Goal: Information Seeking & Learning: Learn about a topic

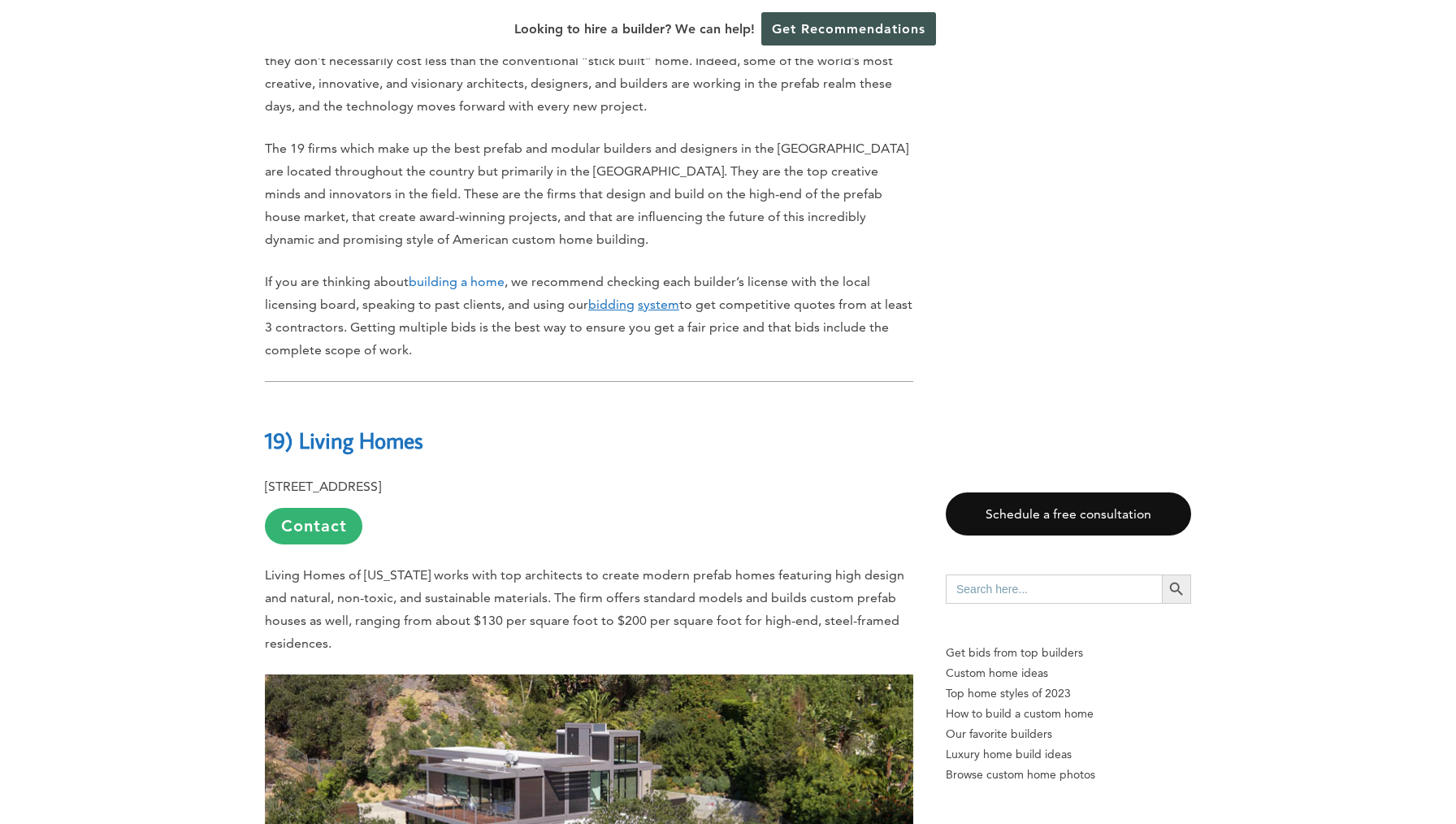
scroll to position [940, 0]
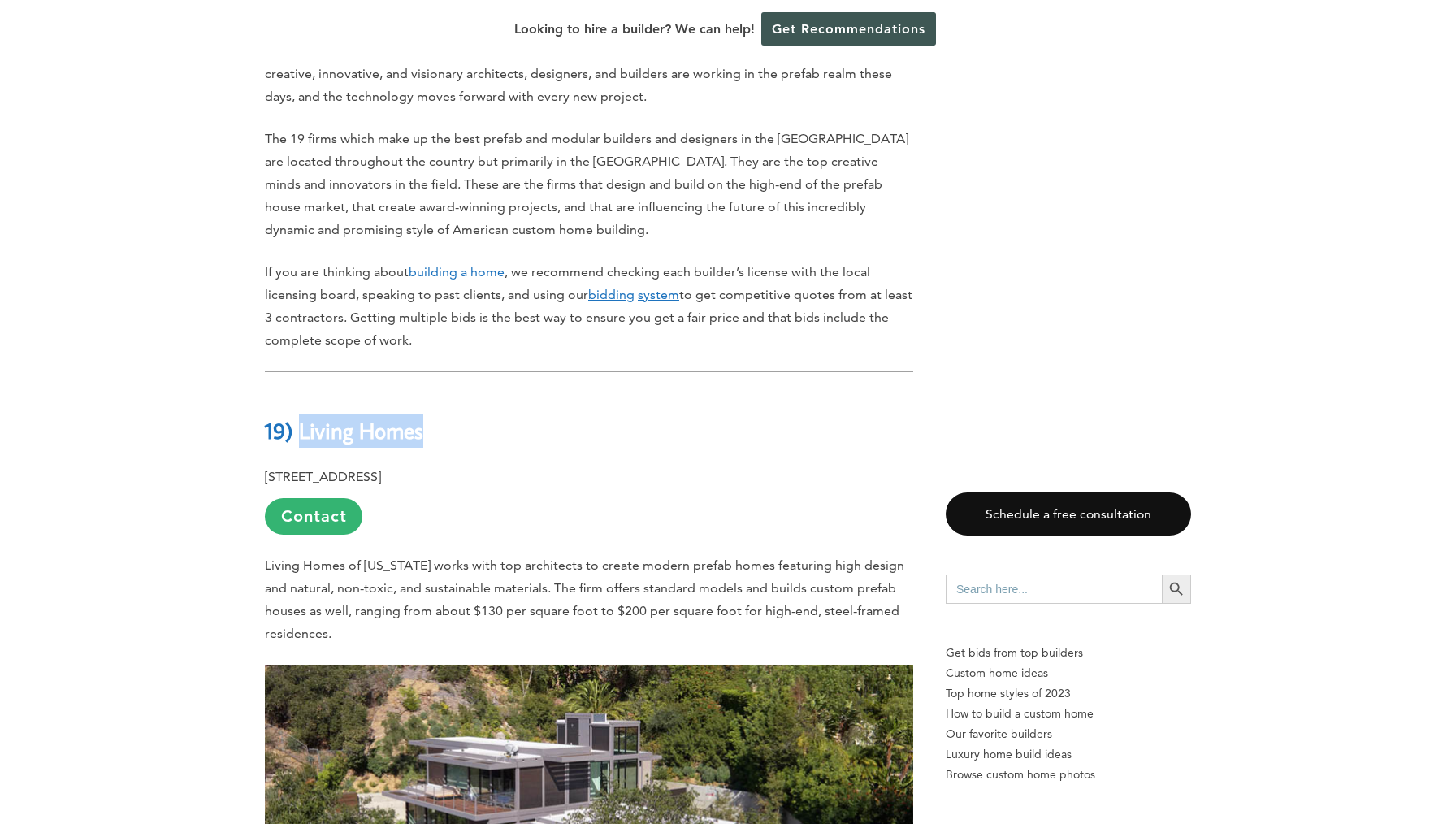
drag, startPoint x: 303, startPoint y: 430, endPoint x: 435, endPoint y: 441, distance: 132.5
click at [435, 441] on h2 "19) Living Homes" at bounding box center [589, 419] width 648 height 56
copy b "Living Homes"
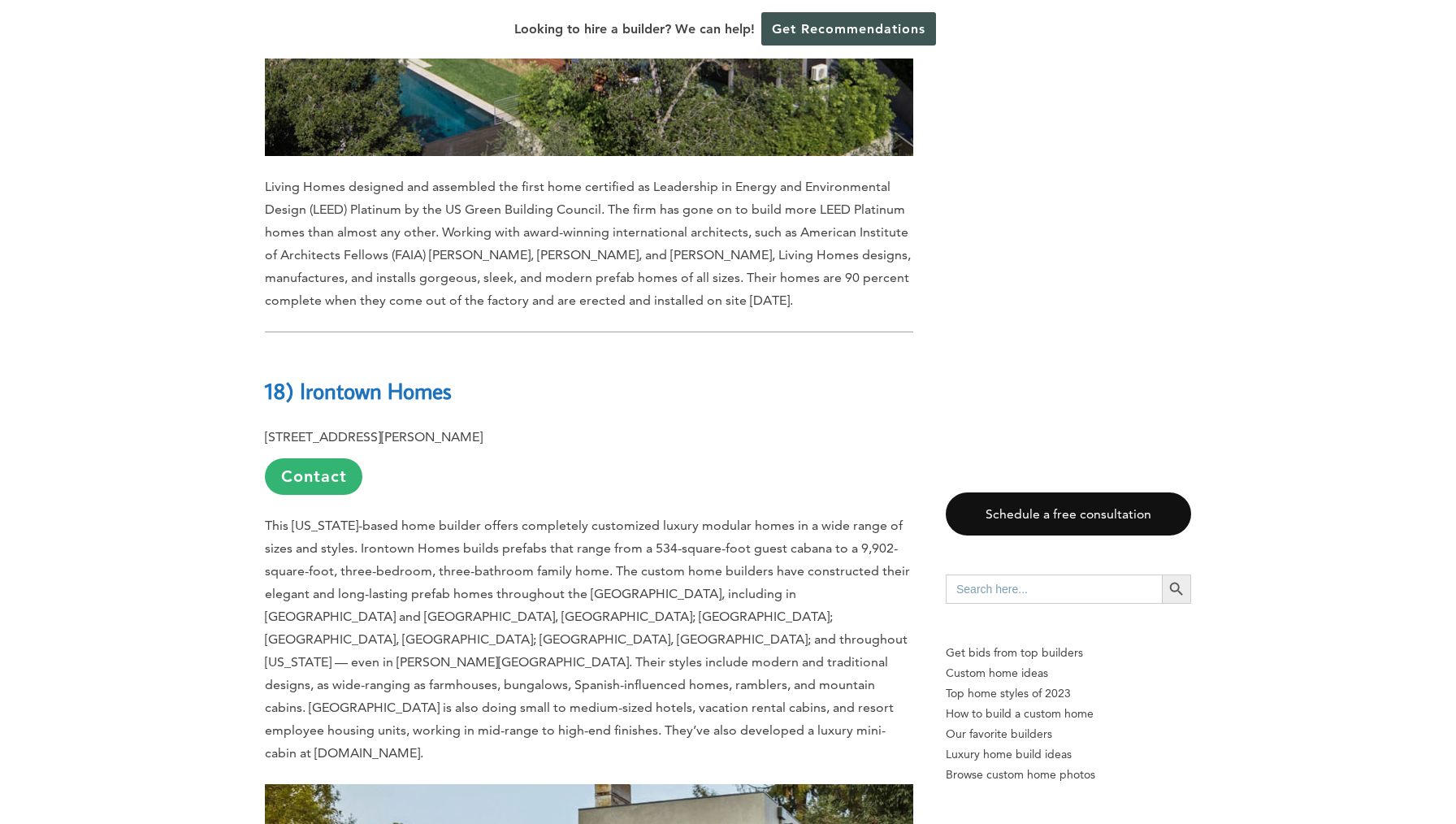
scroll to position [1861, 0]
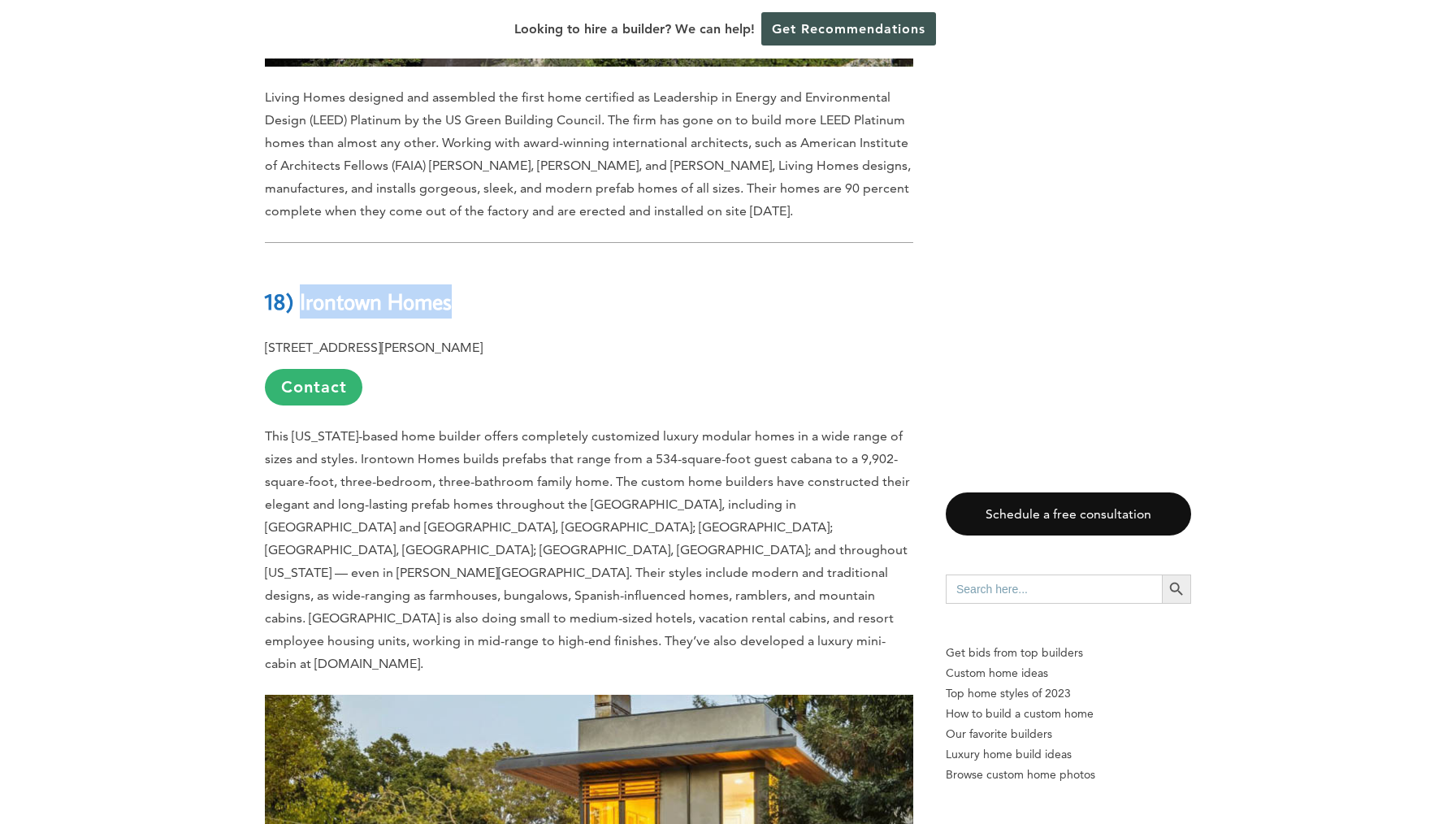
drag, startPoint x: 304, startPoint y: 300, endPoint x: 475, endPoint y: 296, distance: 171.0
click at [474, 297] on h2 "18) Irontown Homes" at bounding box center [589, 289] width 648 height 56
copy b "Irontown Homes"
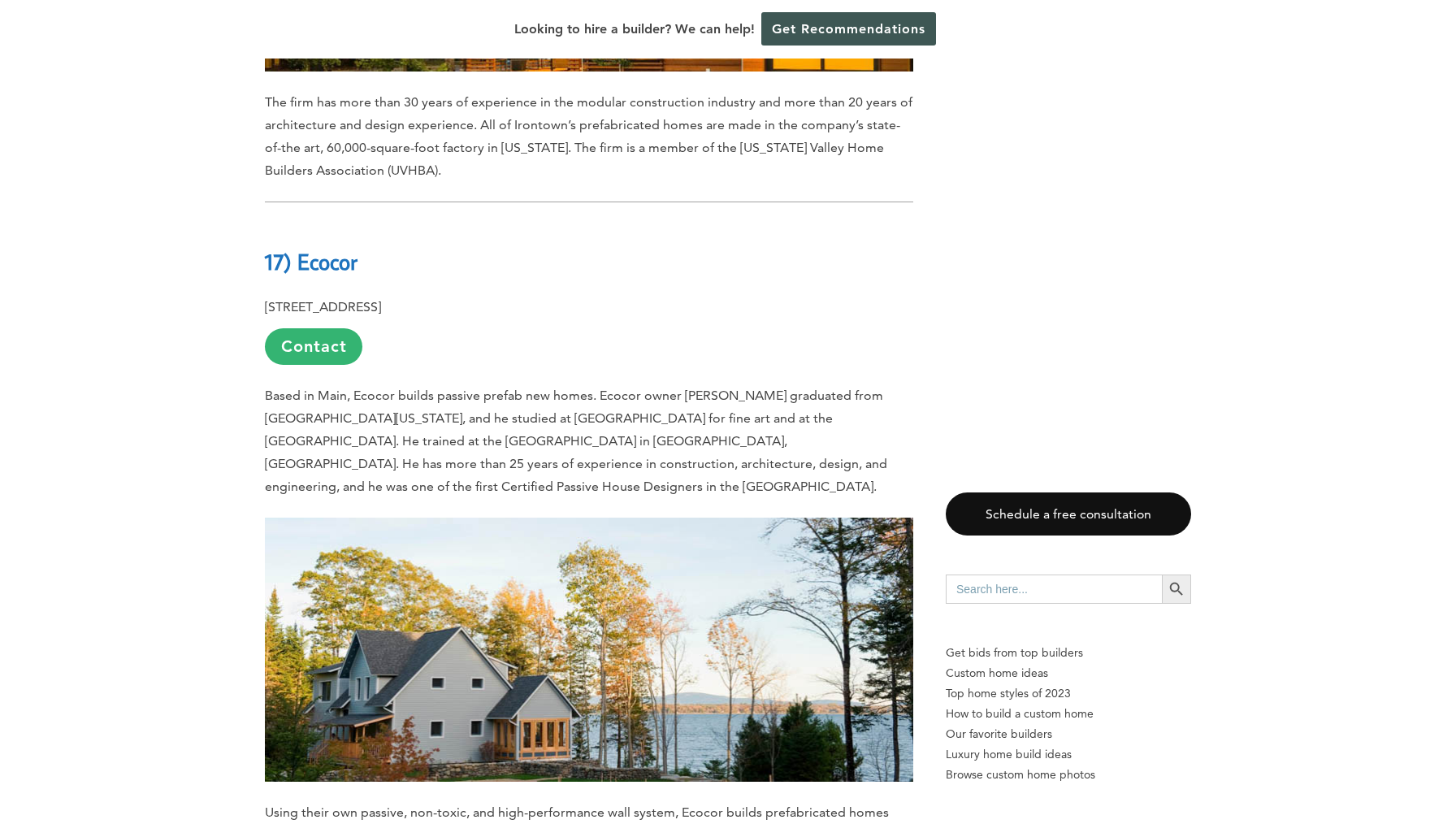
scroll to position [2808, 0]
drag, startPoint x: 302, startPoint y: 212, endPoint x: 362, endPoint y: 212, distance: 60.0
click at [358, 248] on b "17) Ecocor" at bounding box center [311, 262] width 93 height 28
copy b "Ecocor"
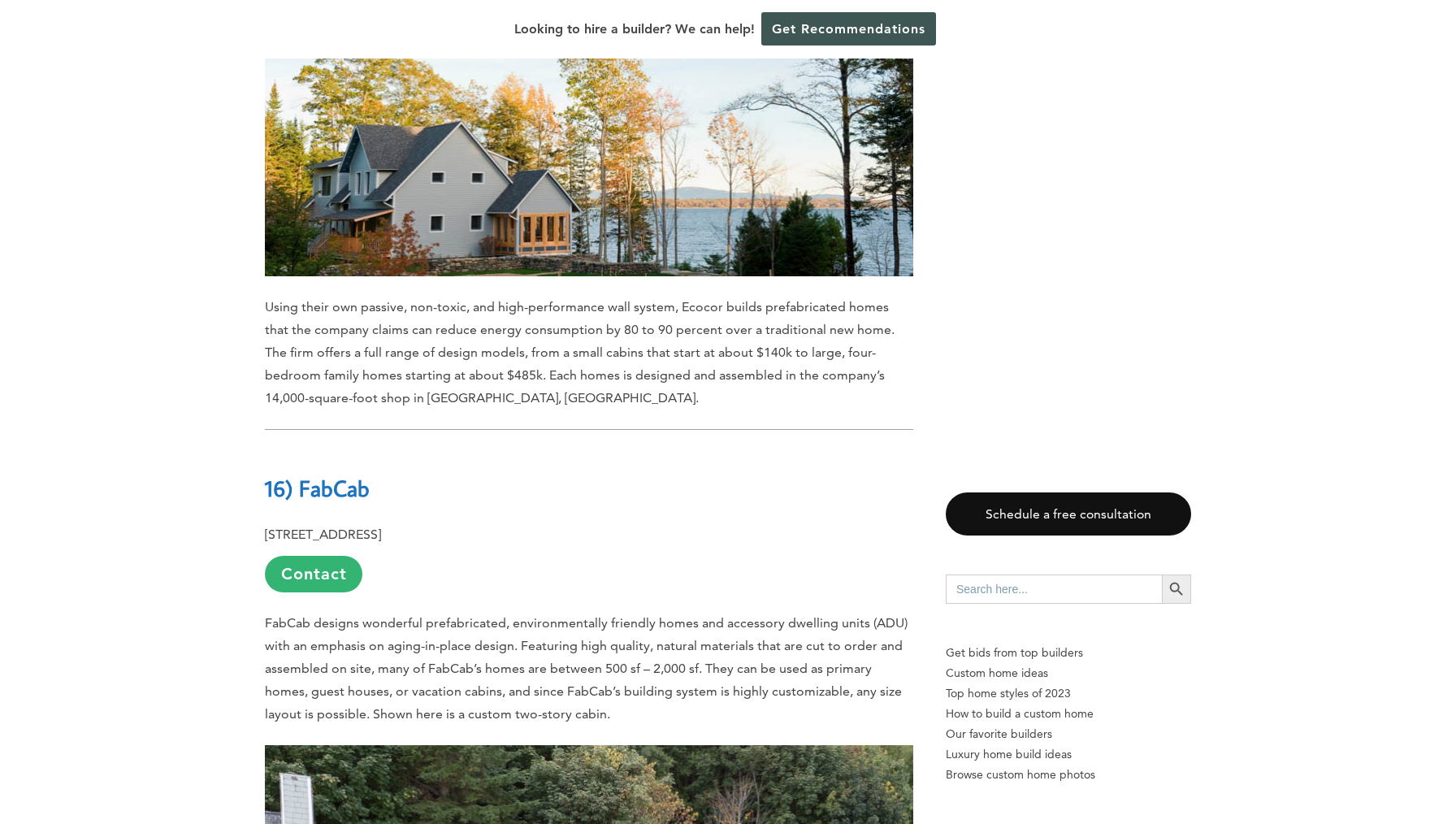
scroll to position [3468, 0]
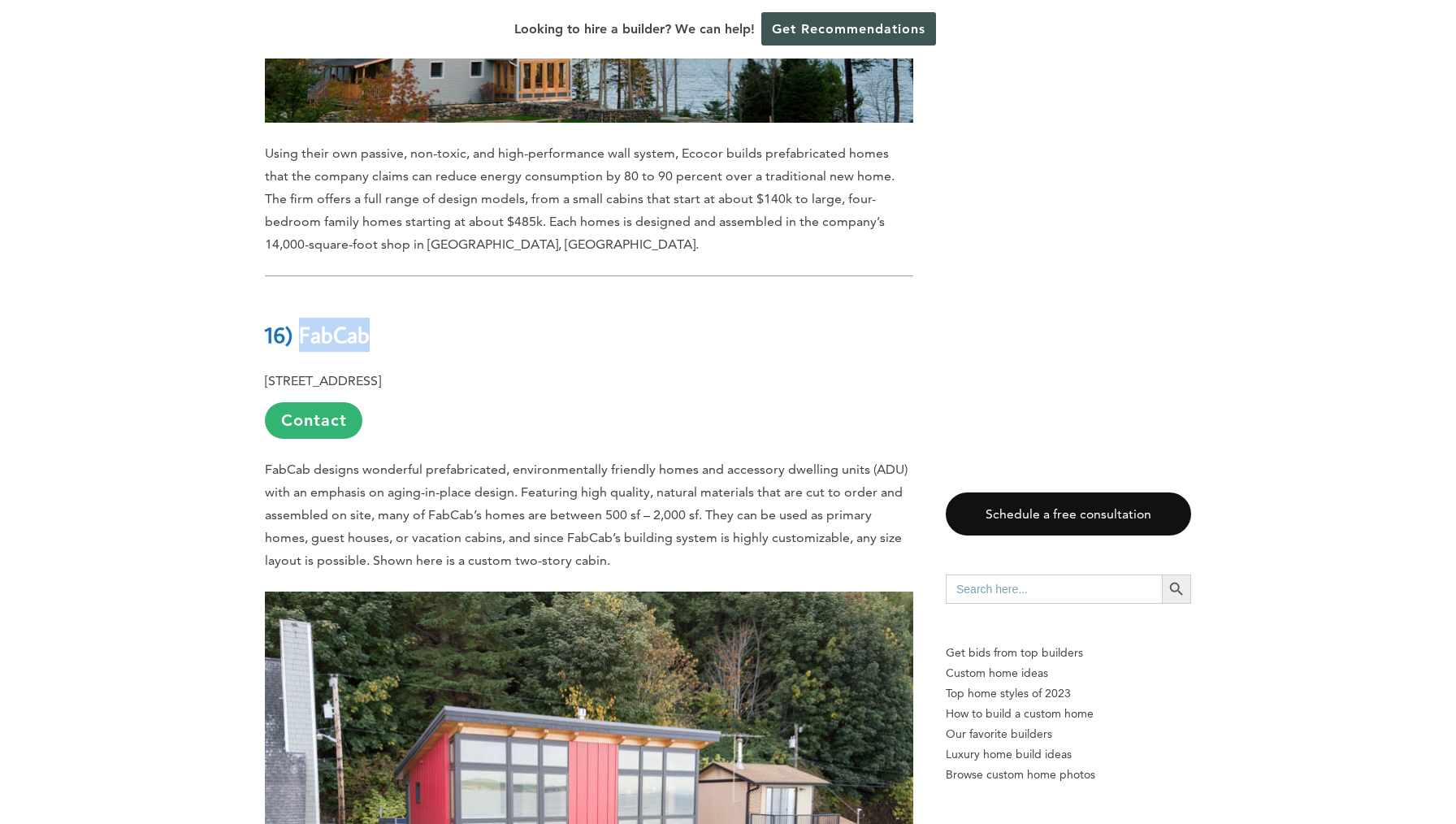
drag, startPoint x: 307, startPoint y: 284, endPoint x: 372, endPoint y: 282, distance: 65.0
click at [370, 320] on b "16) FabCab" at bounding box center [317, 335] width 104 height 28
copy b "FabCab"
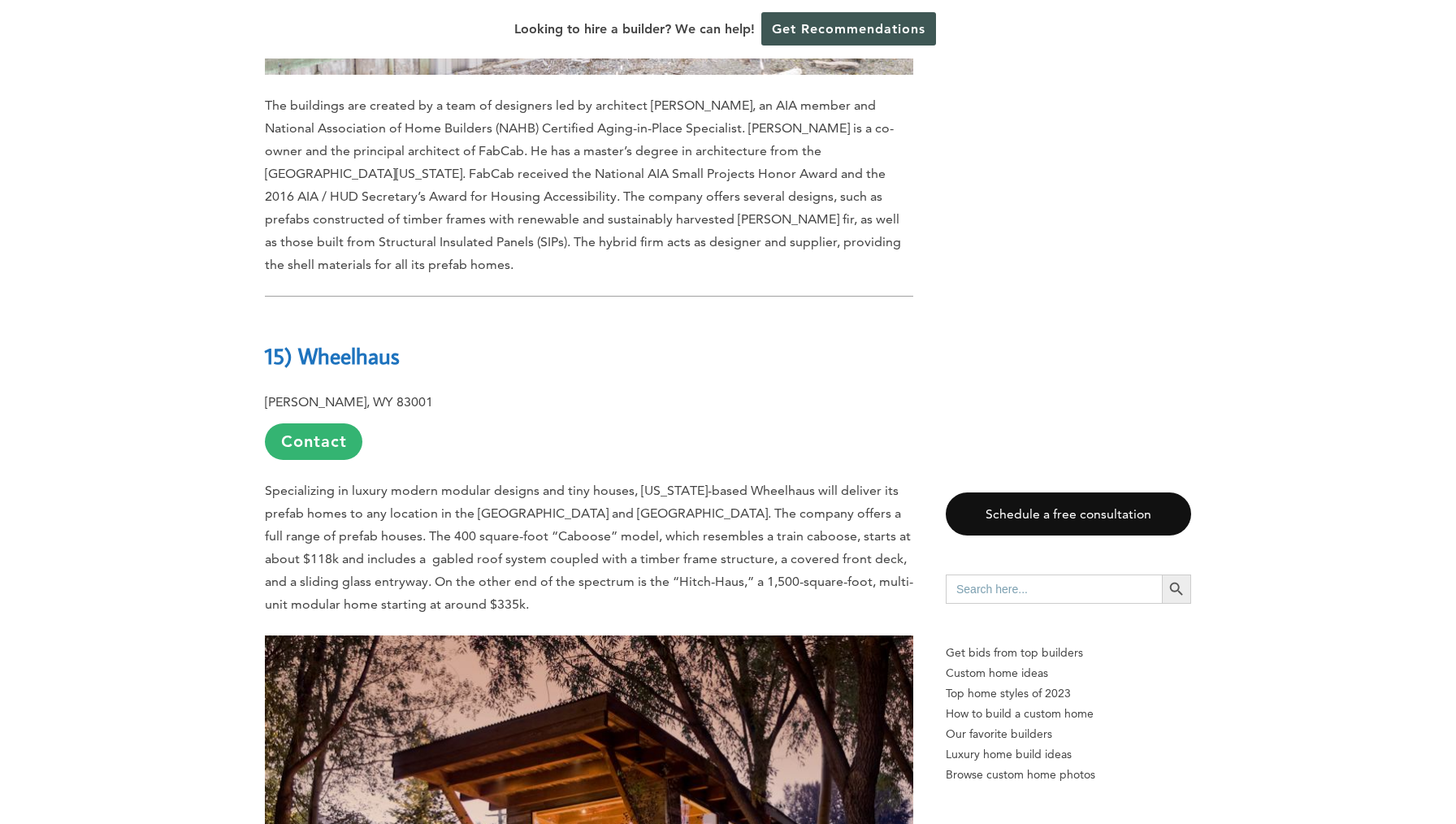
scroll to position [4473, 0]
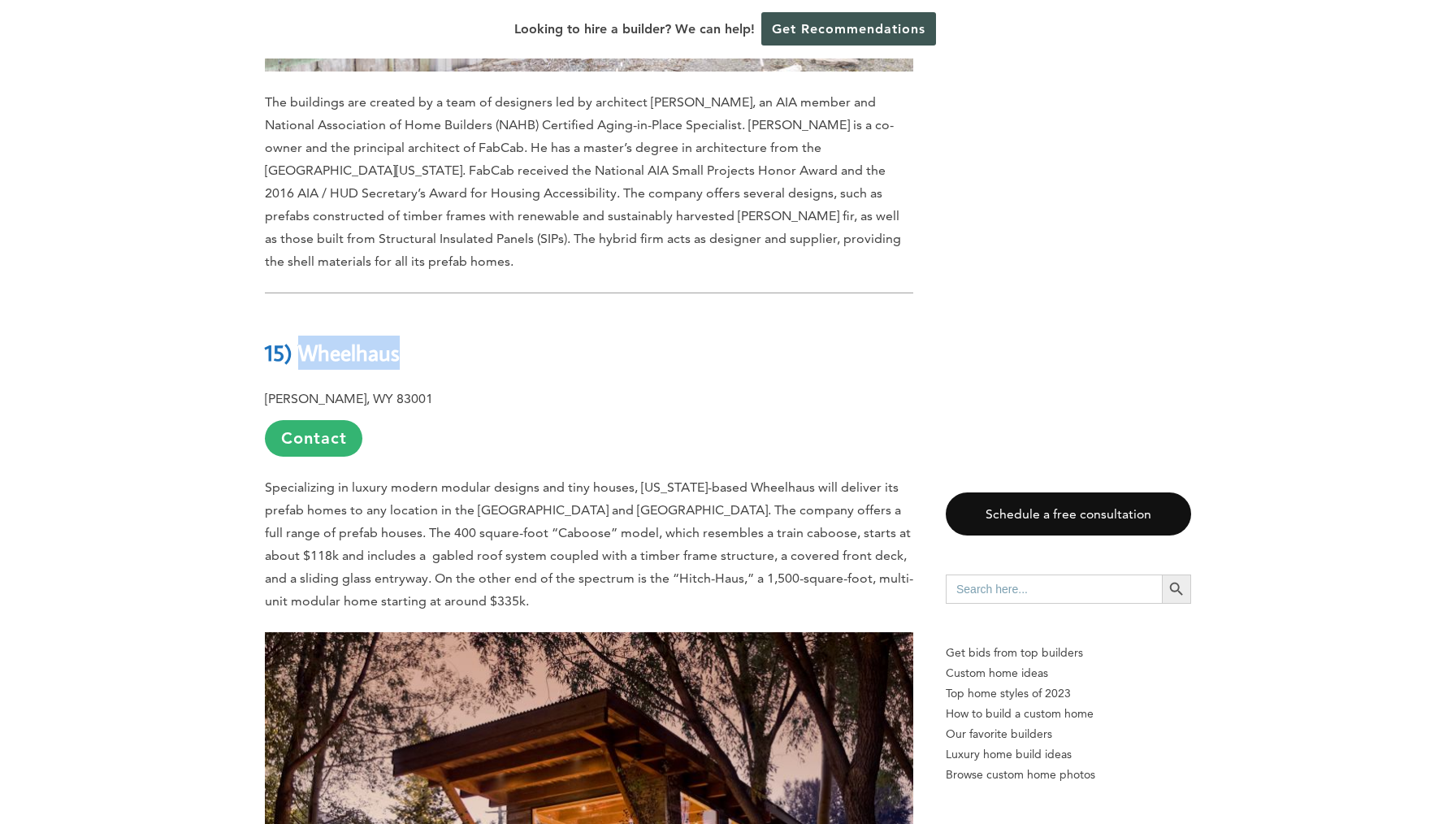
drag, startPoint x: 305, startPoint y: 281, endPoint x: 410, endPoint y: 281, distance: 105.0
click at [410, 312] on h2 "15) Wheelhaus" at bounding box center [589, 340] width 648 height 56
copy b "Wheelhaus"
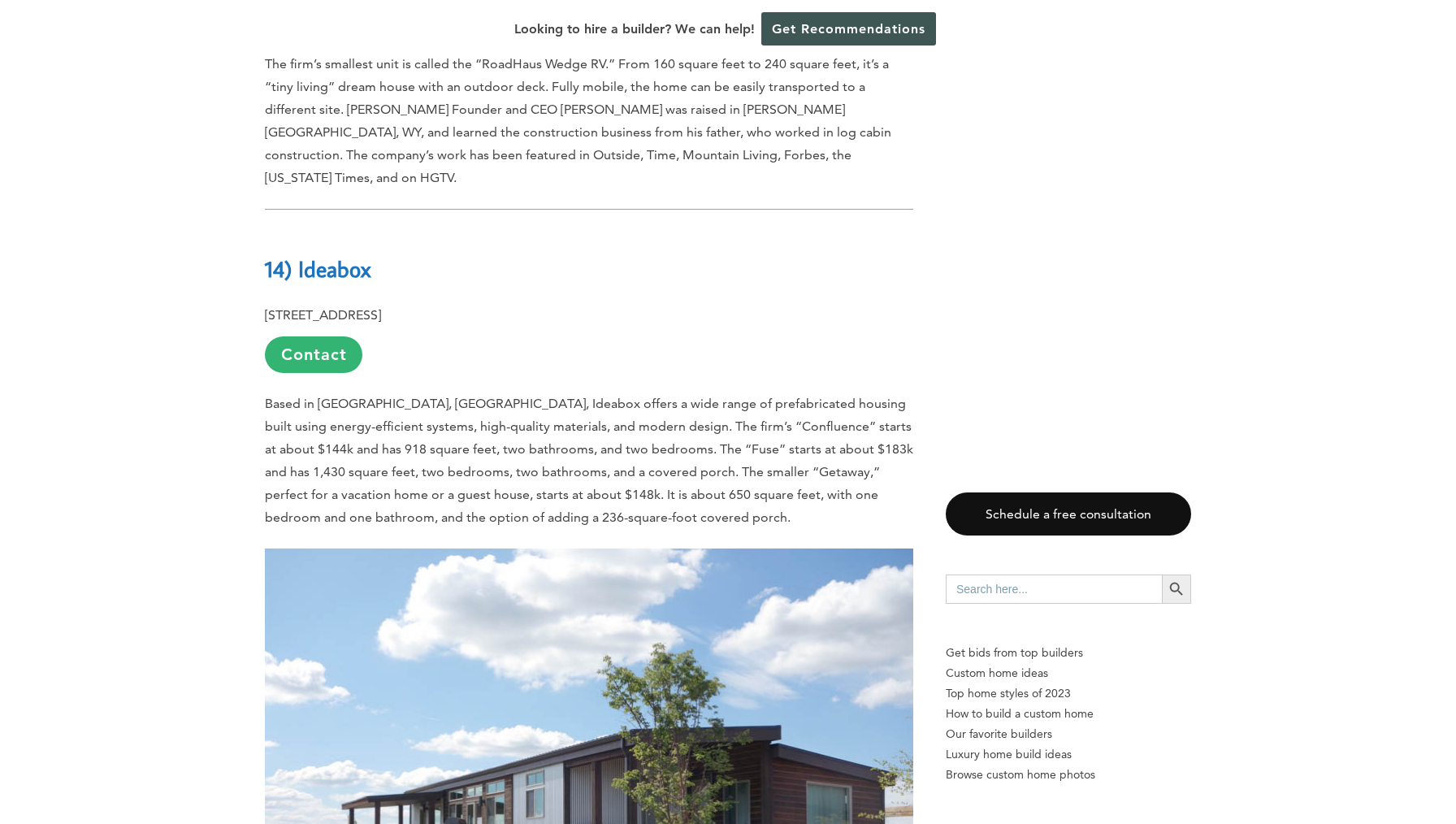
scroll to position [5485, 0]
drag, startPoint x: 302, startPoint y: 173, endPoint x: 420, endPoint y: 173, distance: 118.0
click at [420, 227] on h2 "14) Ideabox" at bounding box center [589, 255] width 648 height 56
copy b "Ideabox"
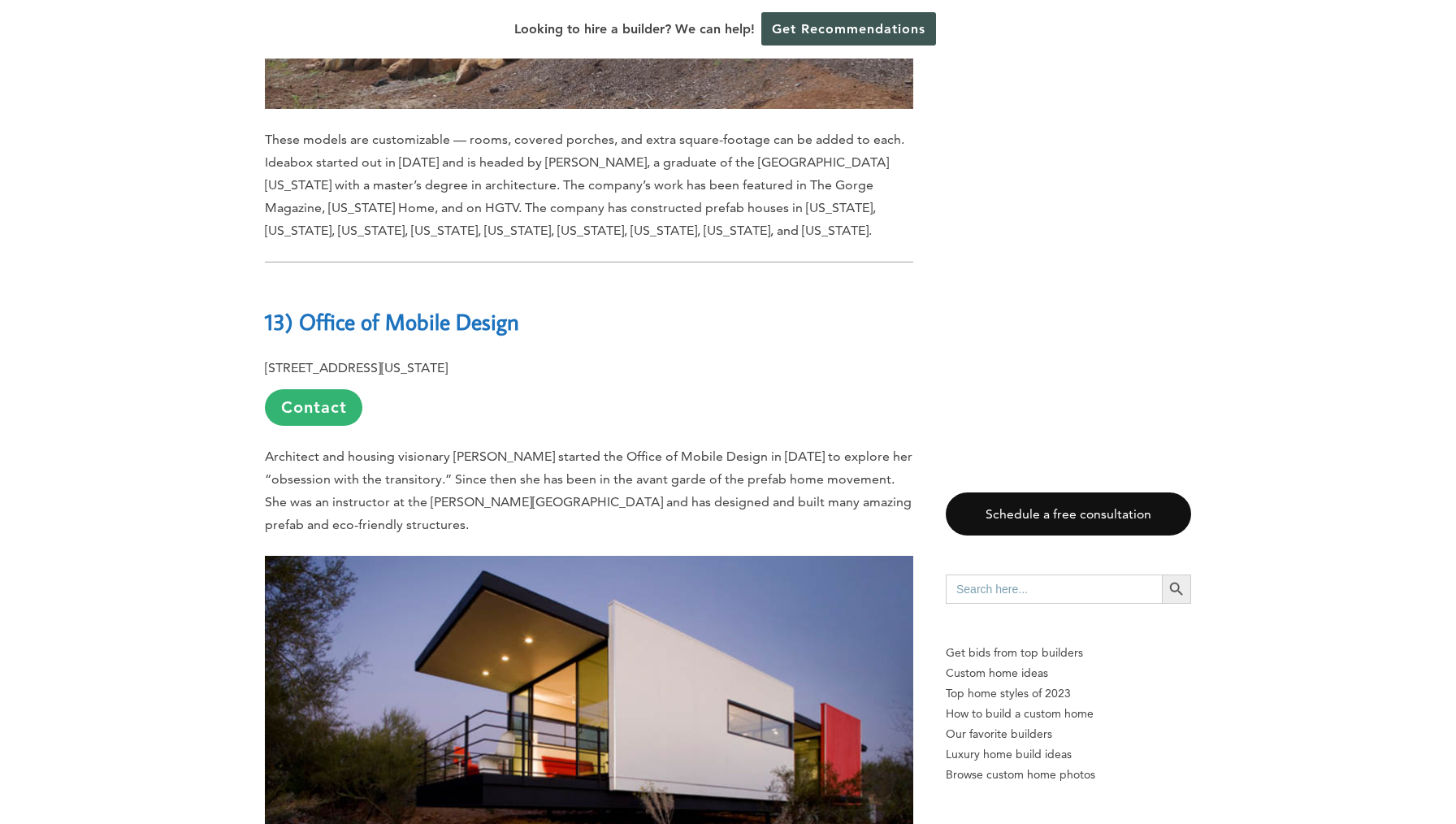
scroll to position [6334, 0]
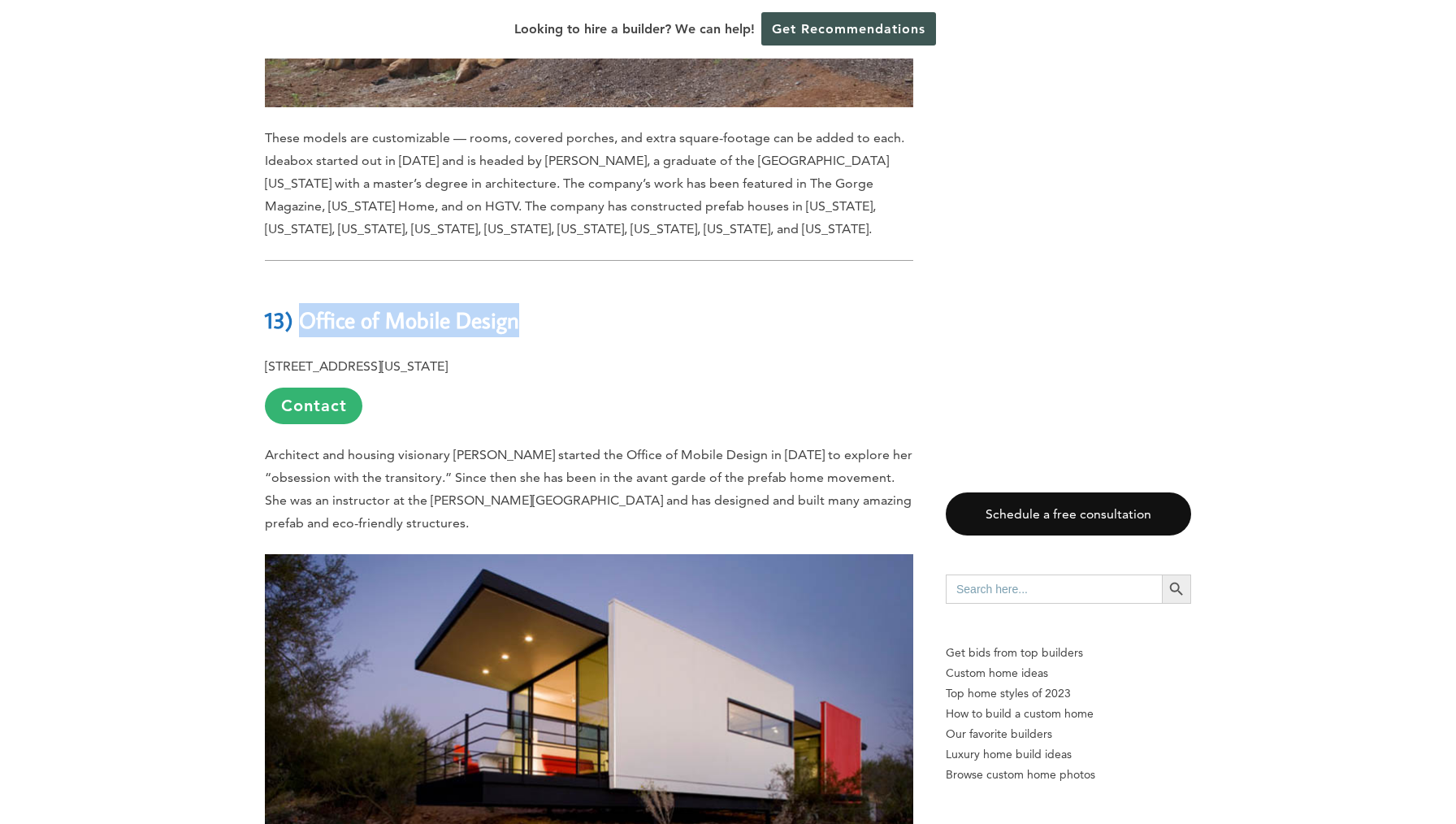
drag, startPoint x: 307, startPoint y: 227, endPoint x: 531, endPoint y: 229, distance: 224.0
click at [519, 305] on b "13) Office of Mobile Design" at bounding box center [391, 320] width 254 height 28
copy b "Office of Mobile Design"
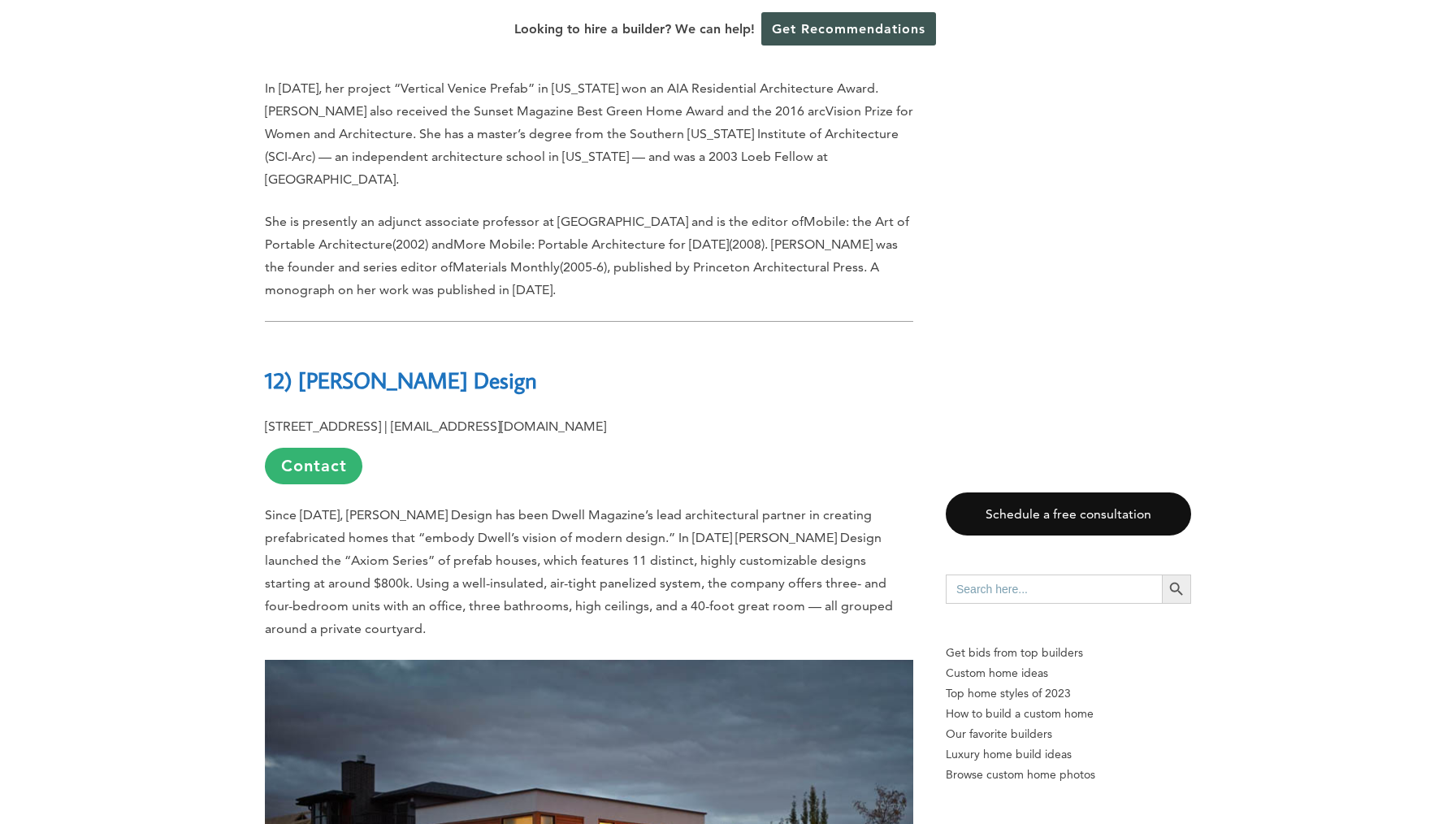
scroll to position [7169, 0]
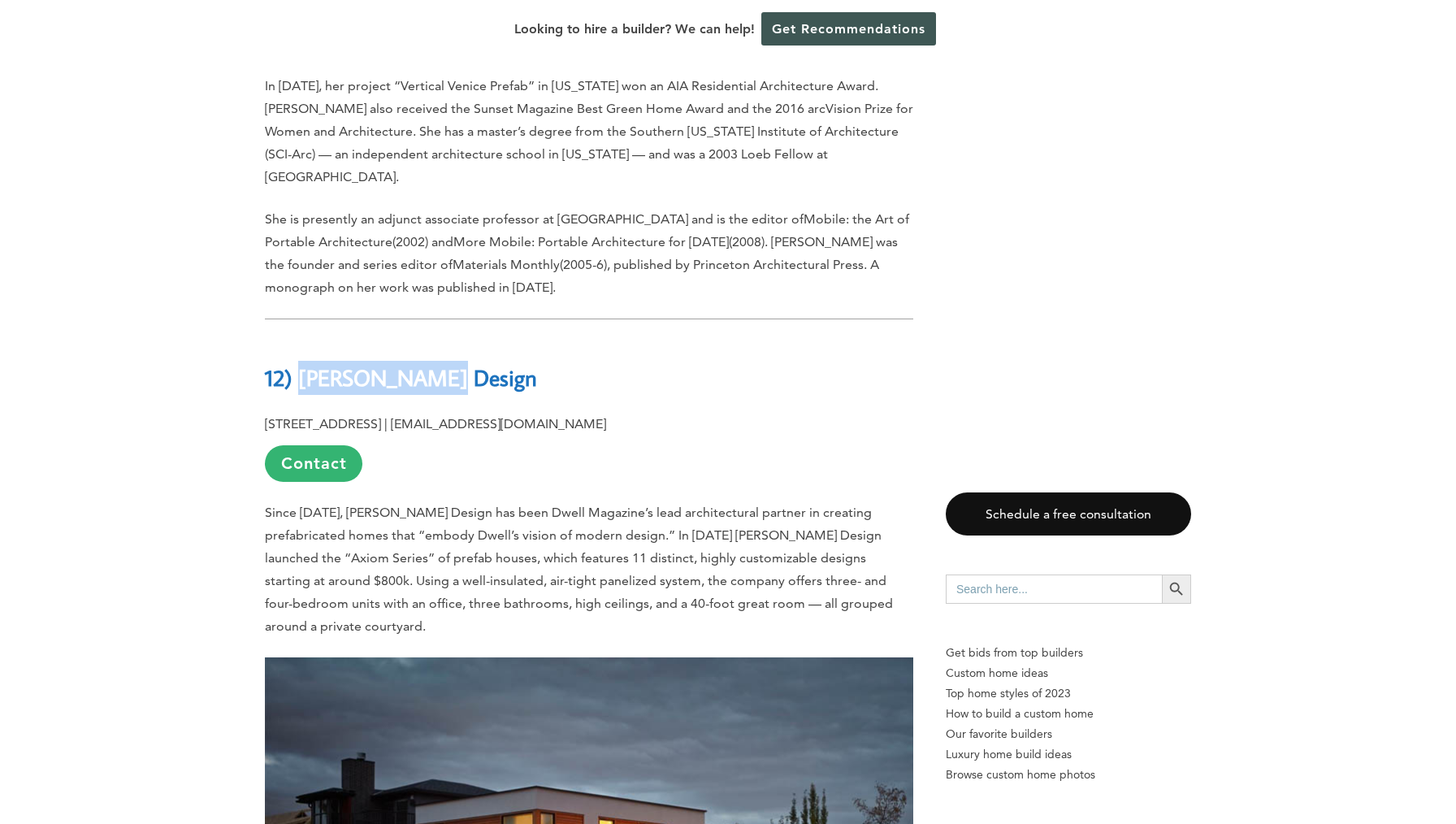
drag, startPoint x: 306, startPoint y: 281, endPoint x: 455, endPoint y: 281, distance: 149.0
click at [451, 339] on h2 "12) [PERSON_NAME] Design" at bounding box center [589, 366] width 648 height 56
copy b "[PERSON_NAME] Design"
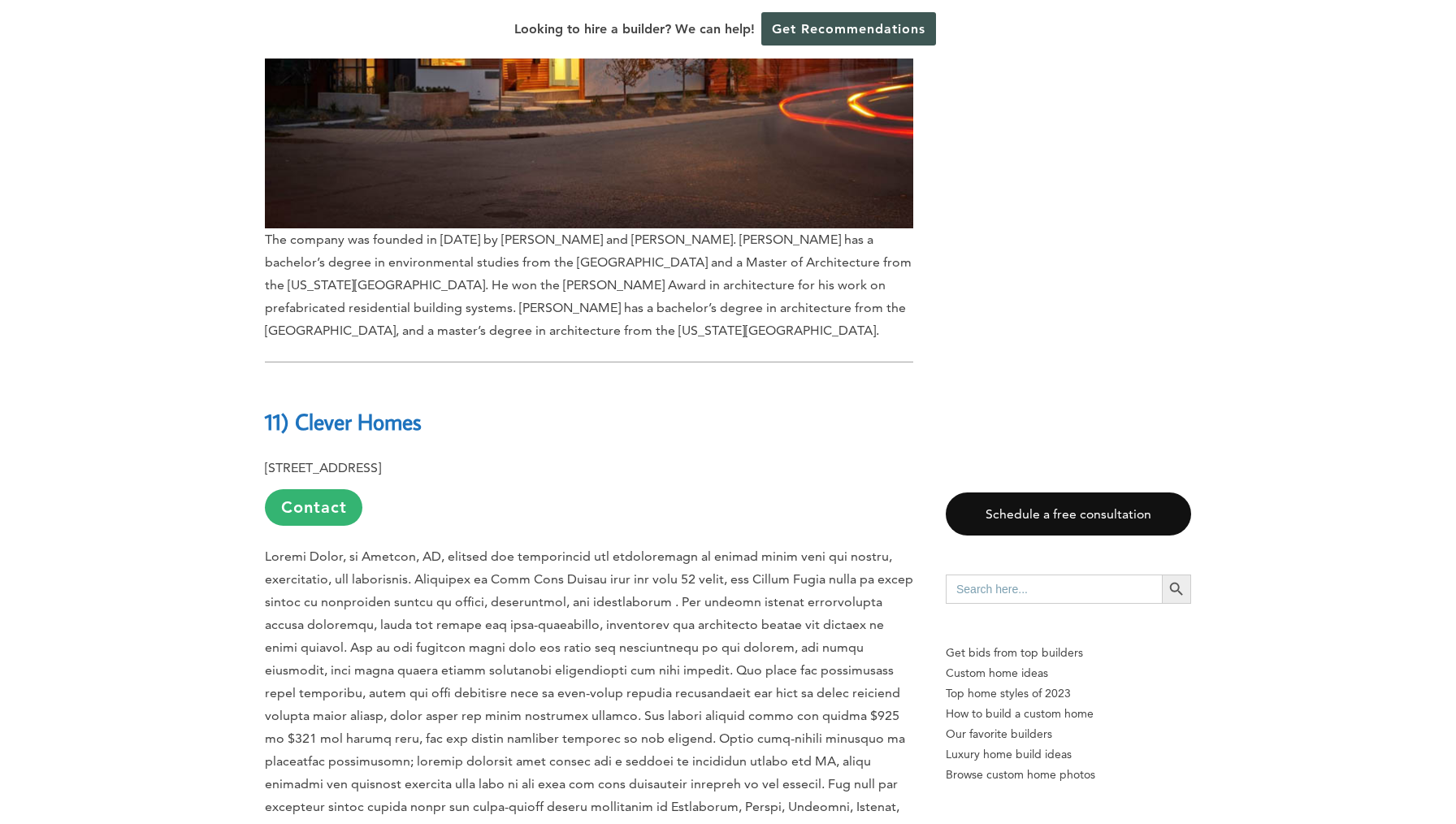
scroll to position [8032, 0]
drag, startPoint x: 301, startPoint y: 299, endPoint x: 439, endPoint y: 299, distance: 138.0
click at [439, 381] on h2 "11) Clever Homes" at bounding box center [589, 408] width 648 height 56
copy b "Clever Homes"
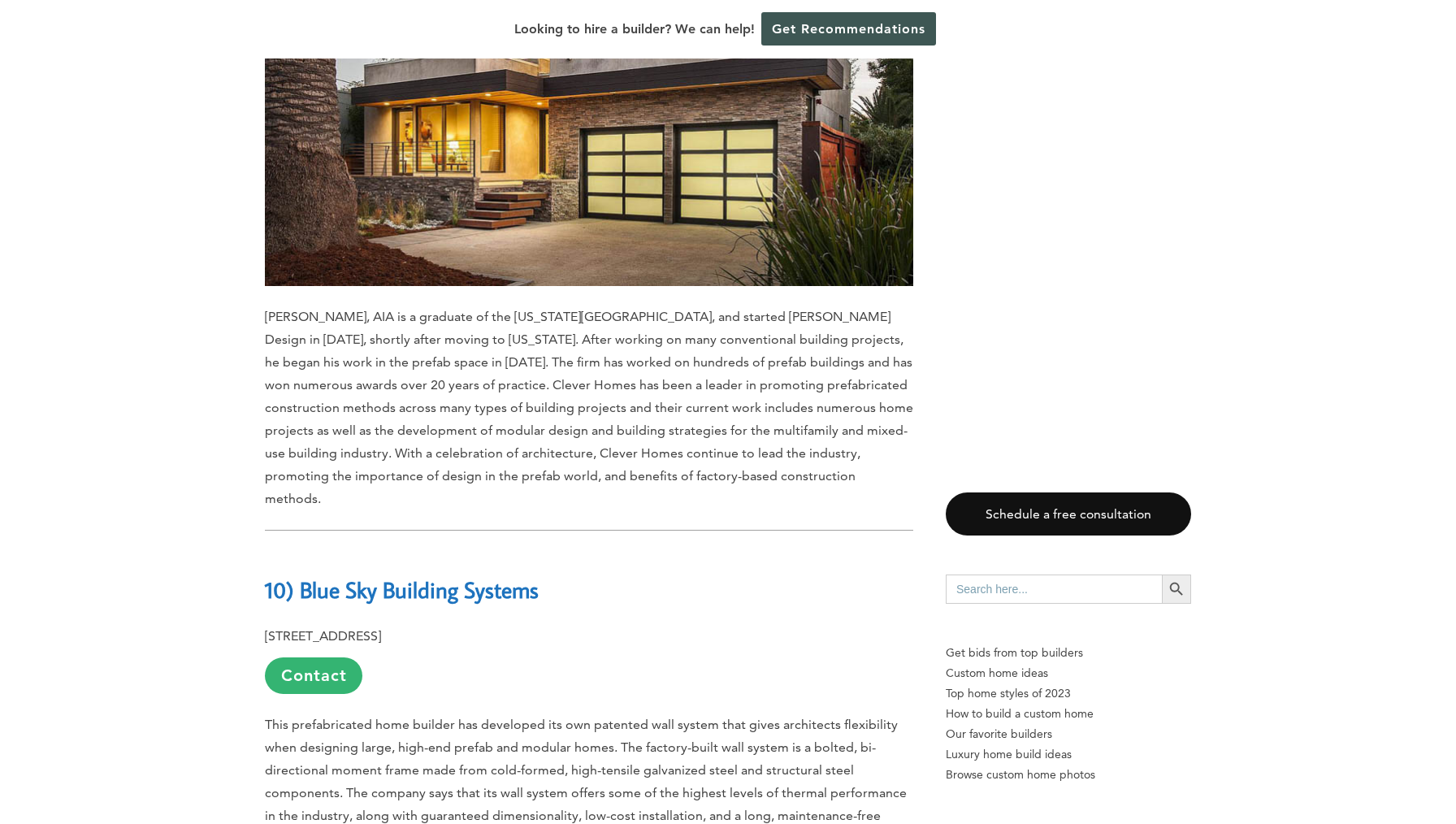
scroll to position [9051, 0]
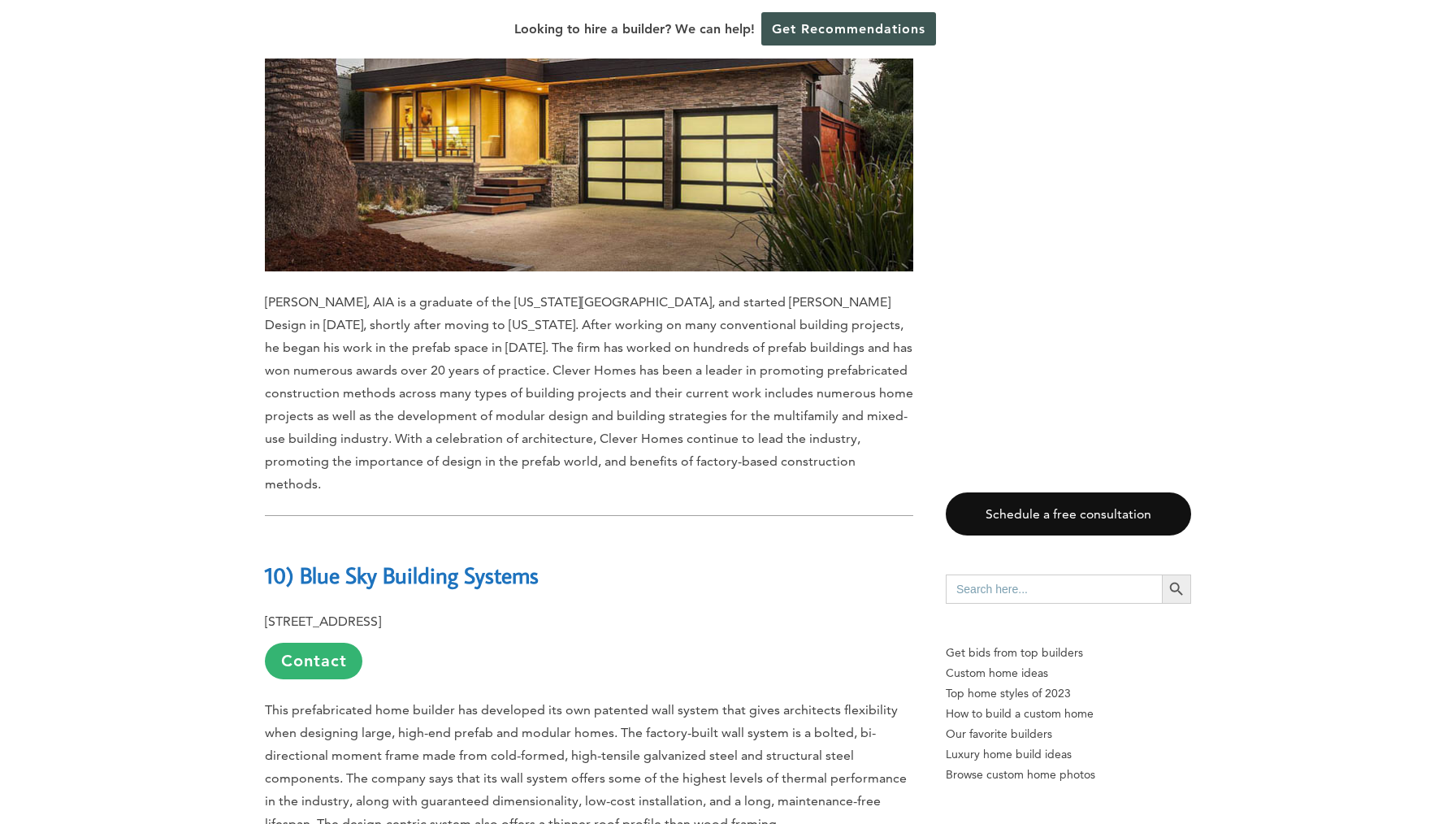
click at [334, 560] on b "10) Blue Sky Building Systems" at bounding box center [401, 574] width 273 height 28
drag, startPoint x: 310, startPoint y: 412, endPoint x: 565, endPoint y: 410, distance: 255.0
click at [565, 535] on h2 "10) Blue Sky Building Systems" at bounding box center [589, 563] width 648 height 56
copy b "Blue Sky Building Systems"
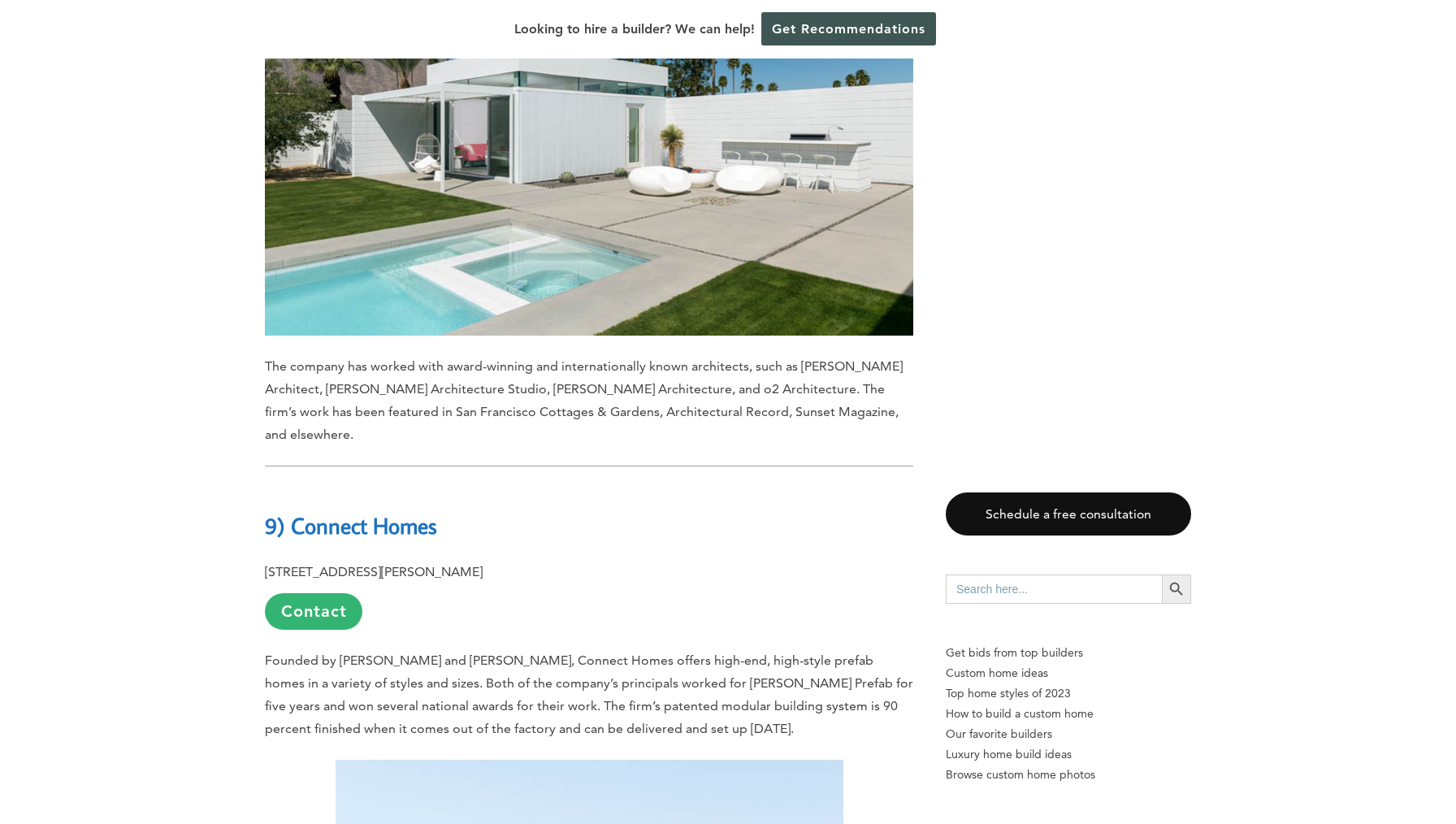
scroll to position [10004, 0]
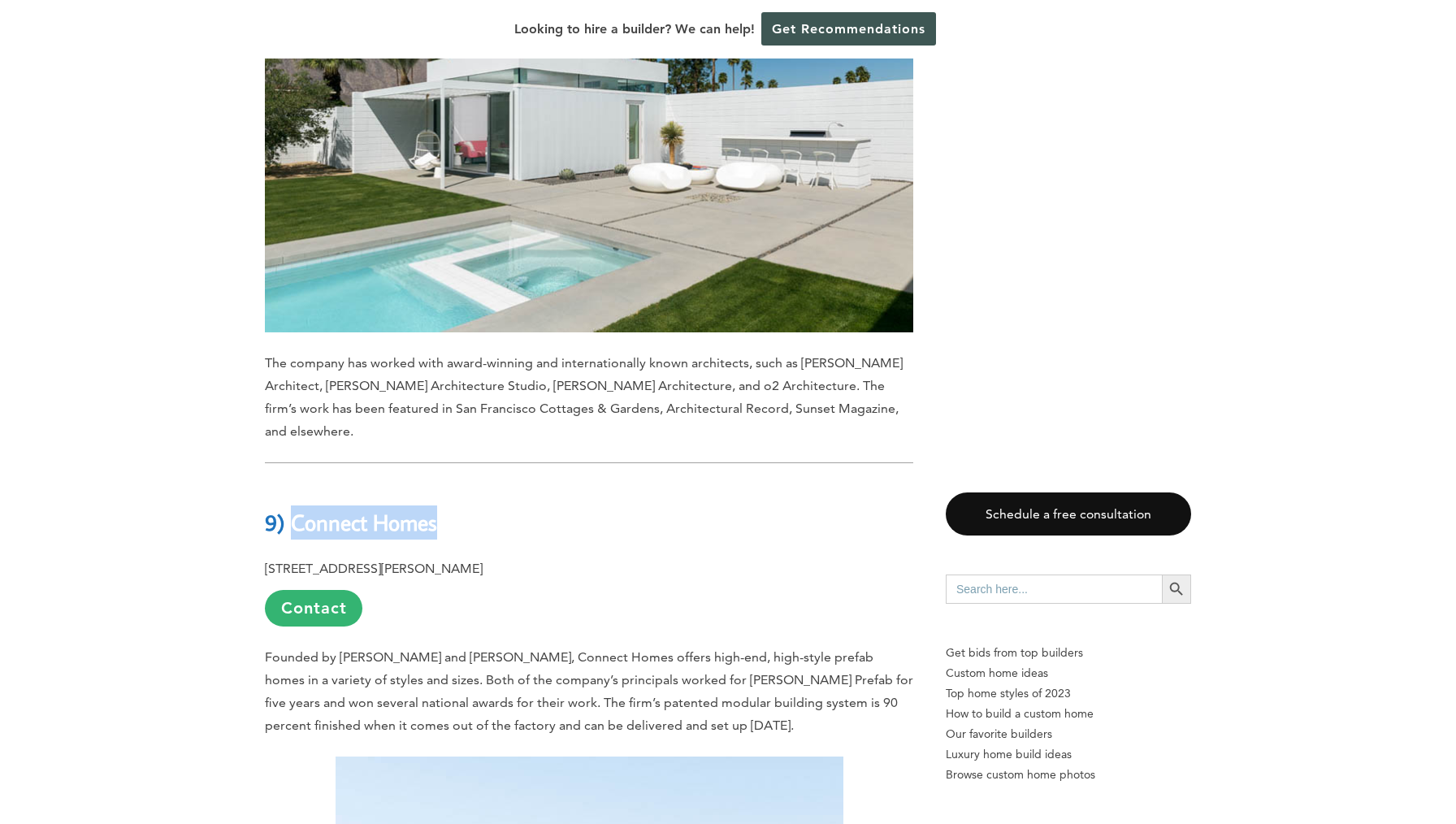
drag, startPoint x: 297, startPoint y: 334, endPoint x: 450, endPoint y: 334, distance: 153.0
click at [437, 508] on b "9) Connect Homes" at bounding box center [351, 522] width 173 height 28
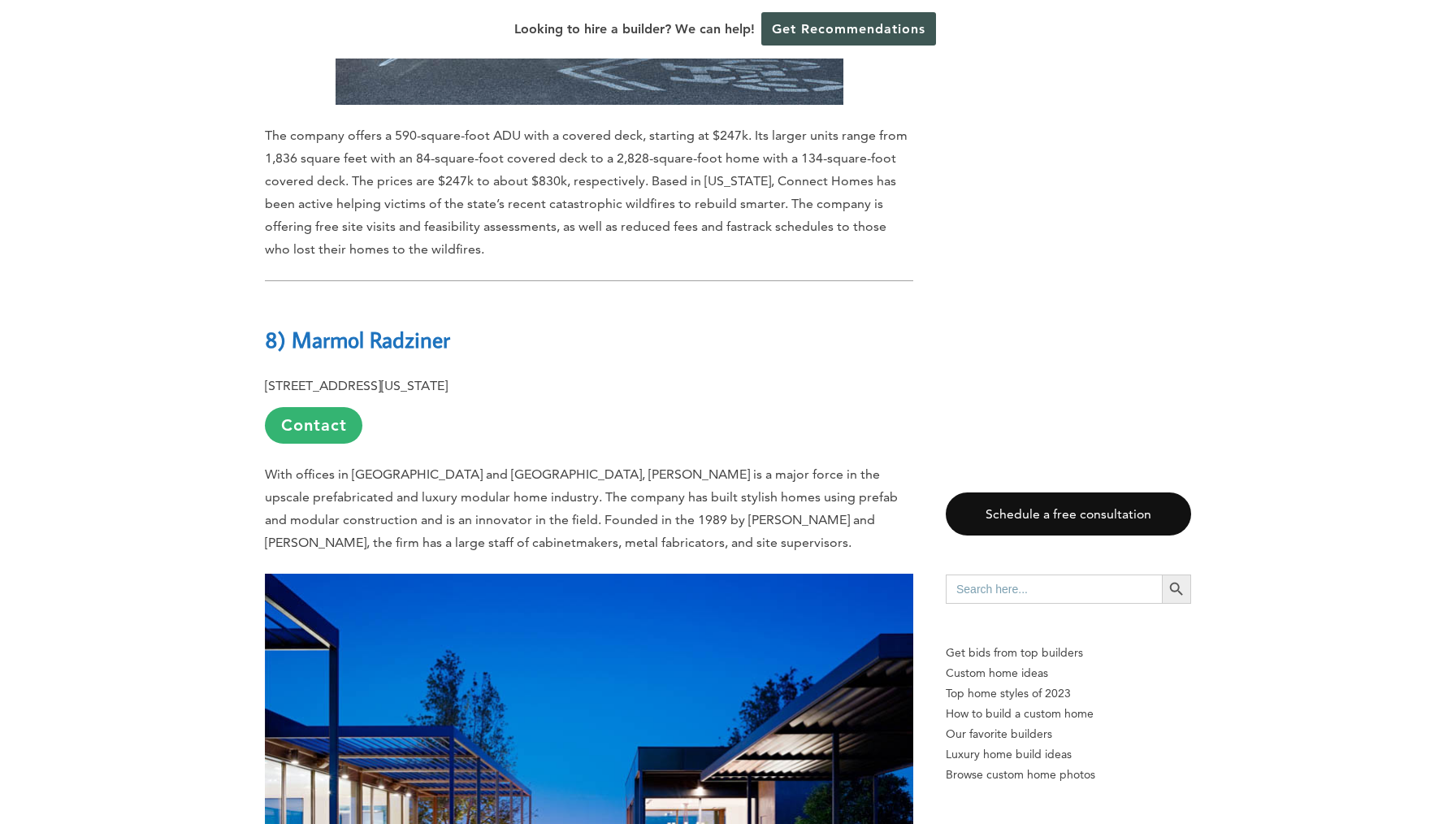
scroll to position [11314, 0]
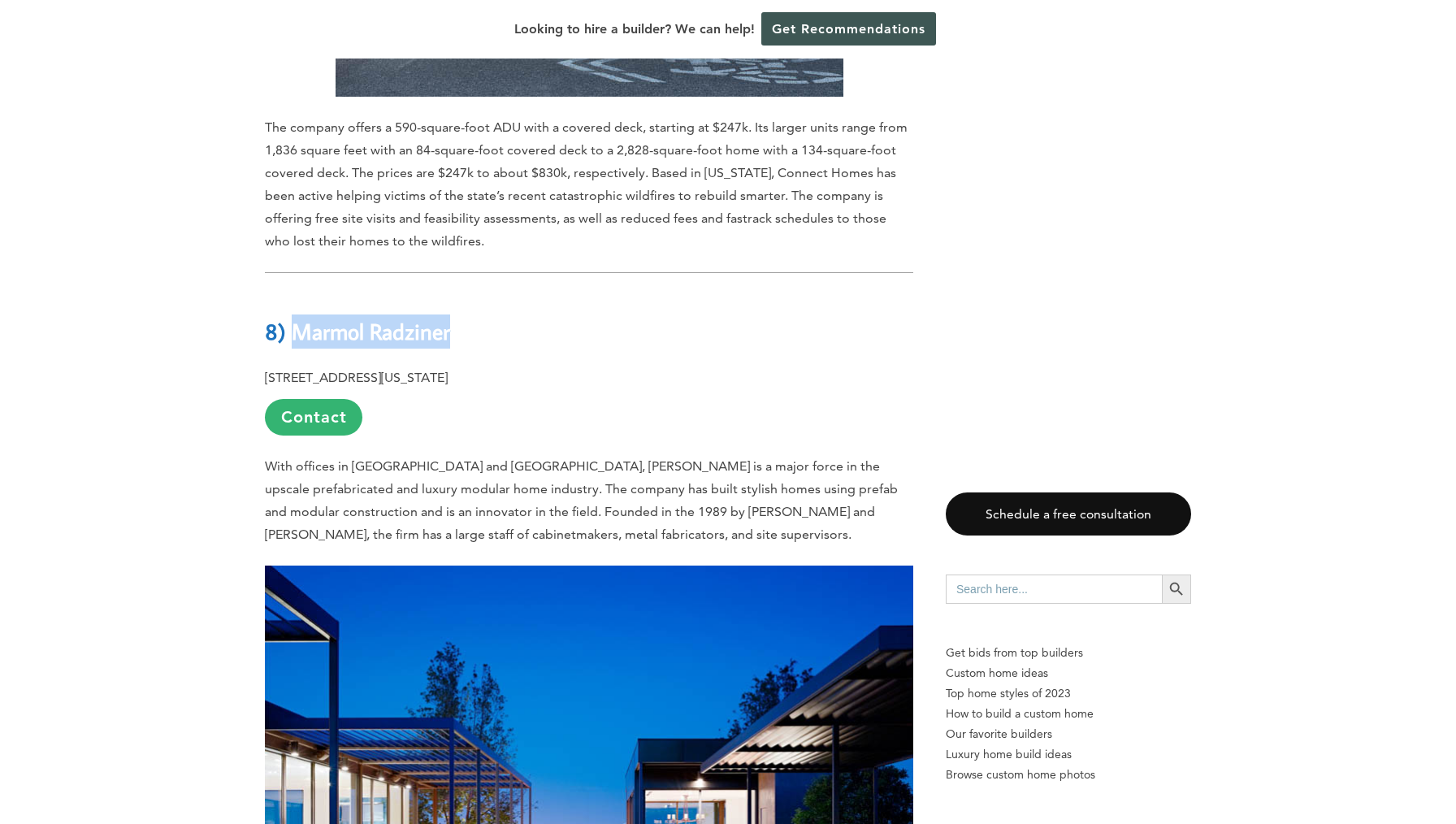
drag, startPoint x: 311, startPoint y: 143, endPoint x: 461, endPoint y: 143, distance: 150.0
click at [450, 317] on b "8) Marmol Radziner" at bounding box center [357, 331] width 185 height 28
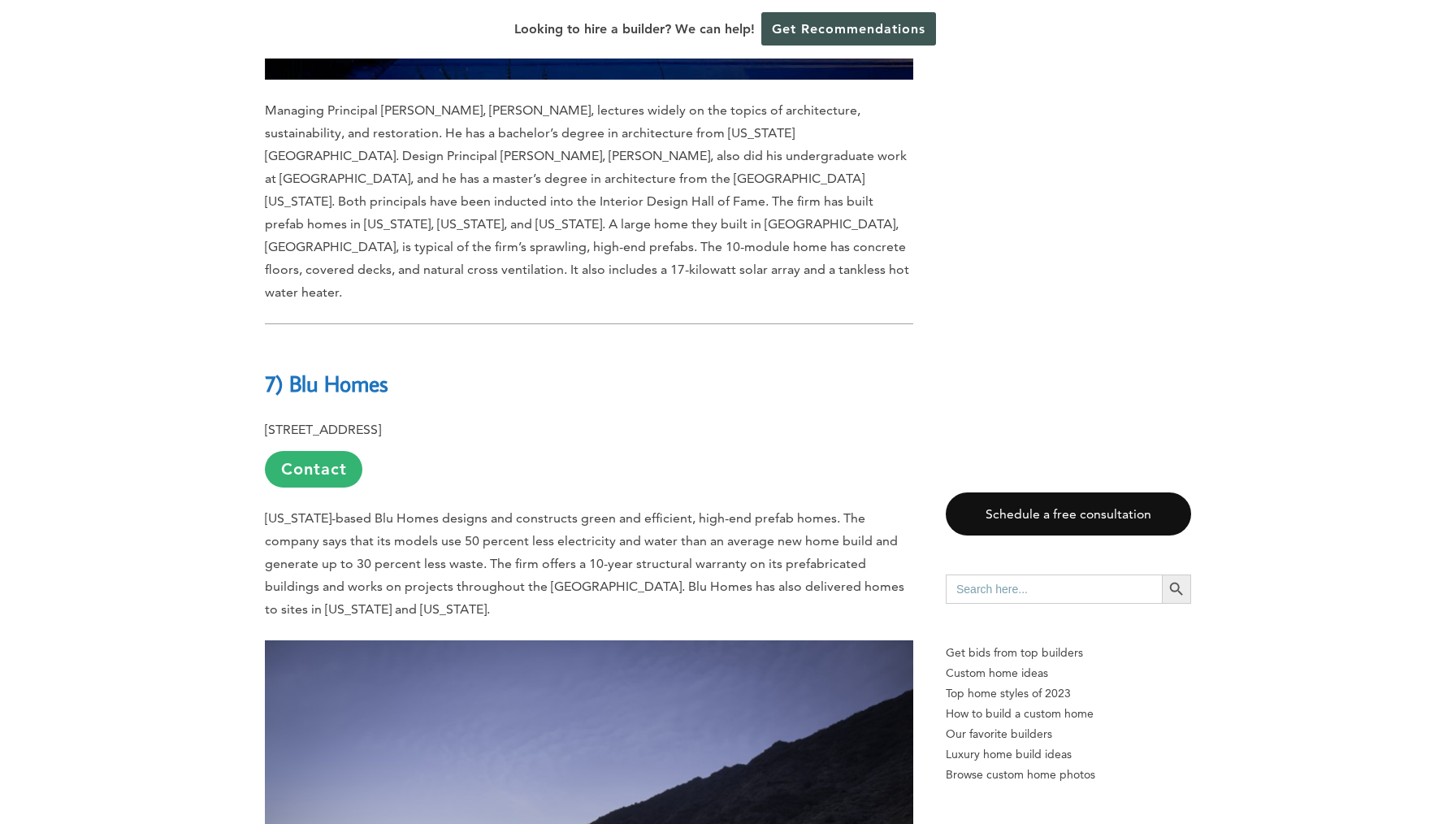
scroll to position [12287, 0]
drag, startPoint x: 294, startPoint y: 148, endPoint x: 397, endPoint y: 145, distance: 103.0
click at [397, 343] on h2 "7) Blu Homes" at bounding box center [589, 370] width 648 height 56
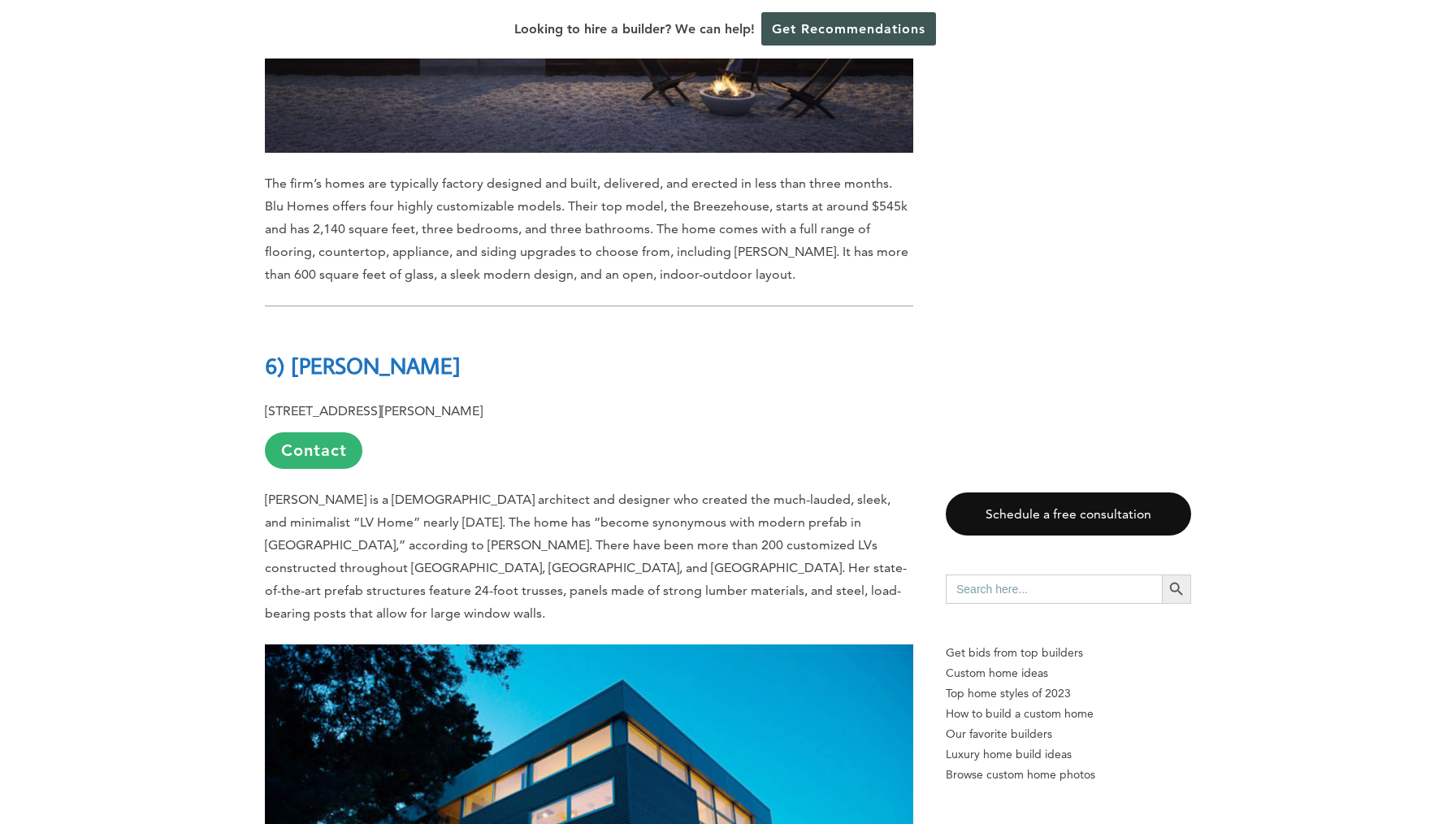
scroll to position [13241, 0]
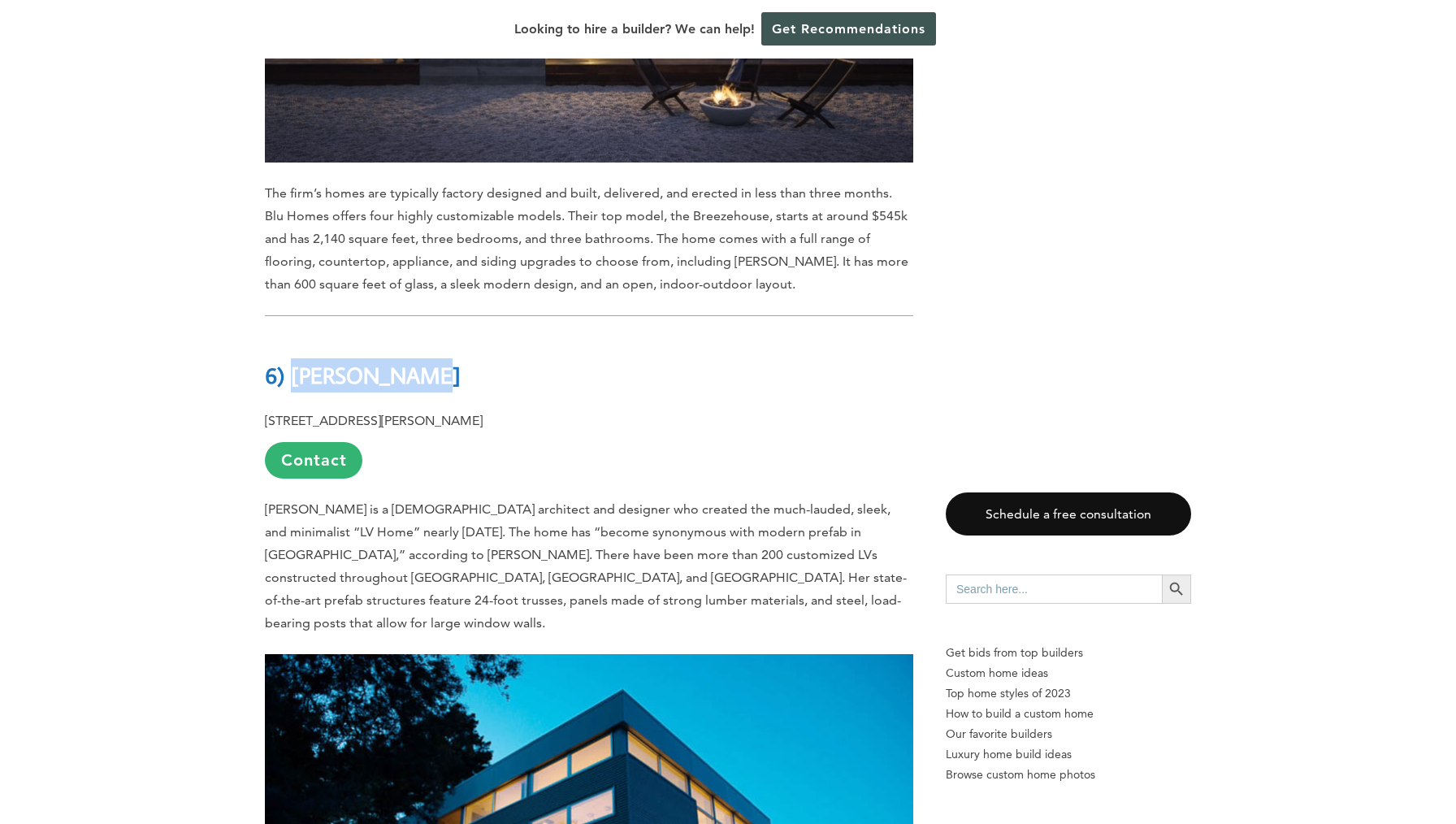
drag, startPoint x: 297, startPoint y: 140, endPoint x: 432, endPoint y: 138, distance: 135.0
click at [433, 335] on h2 "6) [PERSON_NAME]" at bounding box center [589, 363] width 648 height 56
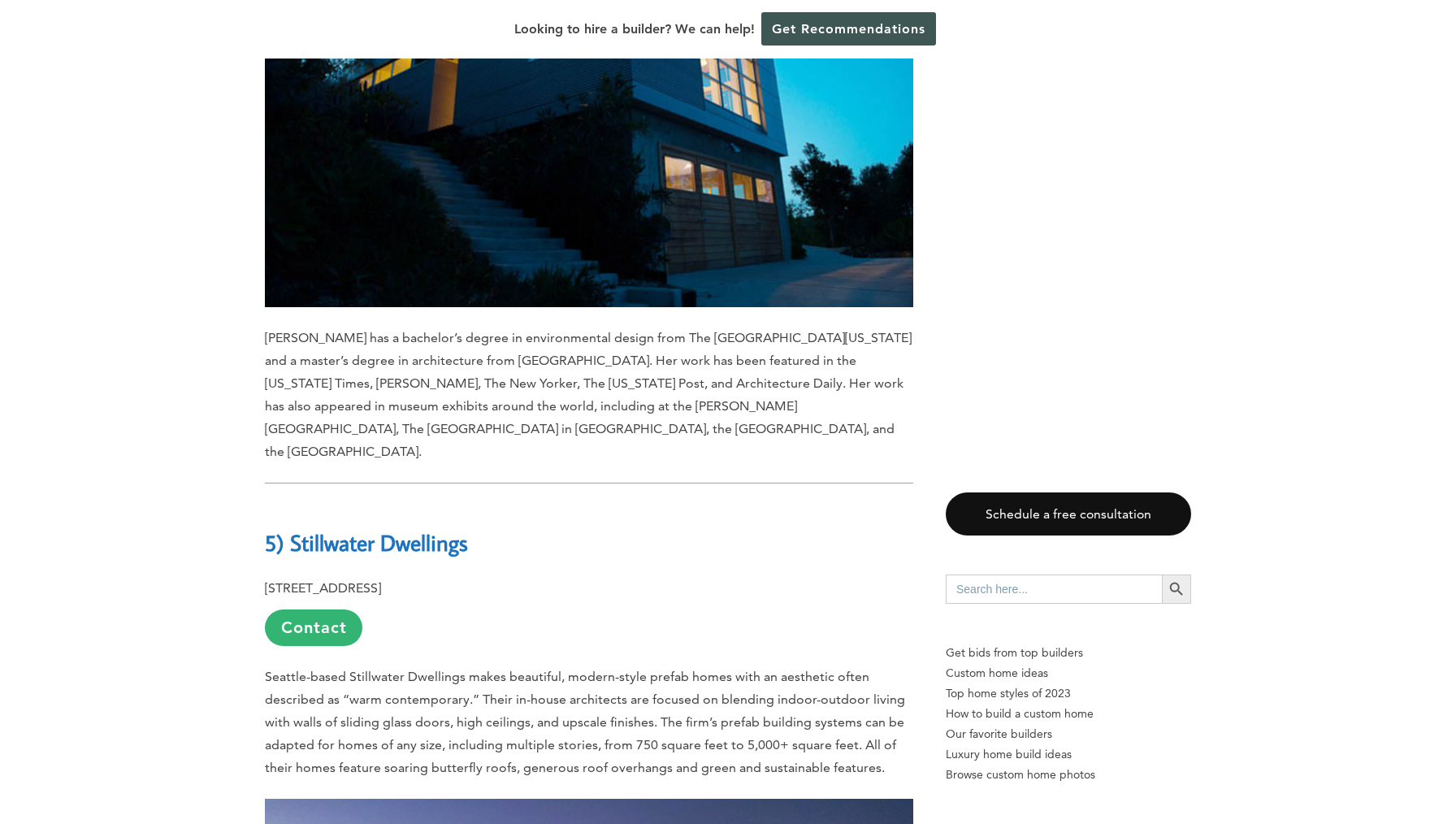
scroll to position [14041, 0]
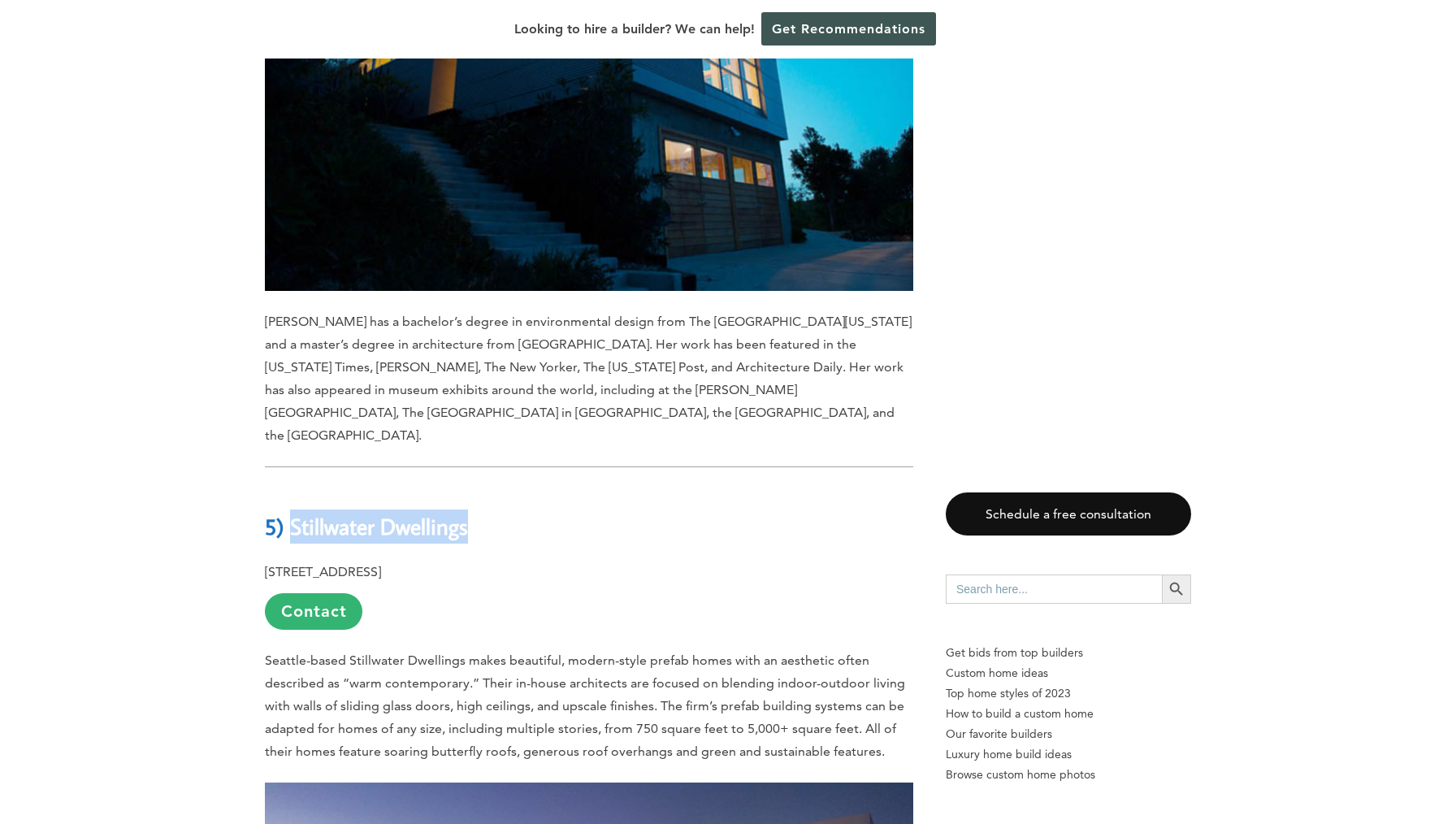
drag, startPoint x: 301, startPoint y: 245, endPoint x: 492, endPoint y: 251, distance: 191.1
click at [491, 487] on h2 "5) Stillwater Dwellings" at bounding box center [589, 514] width 648 height 56
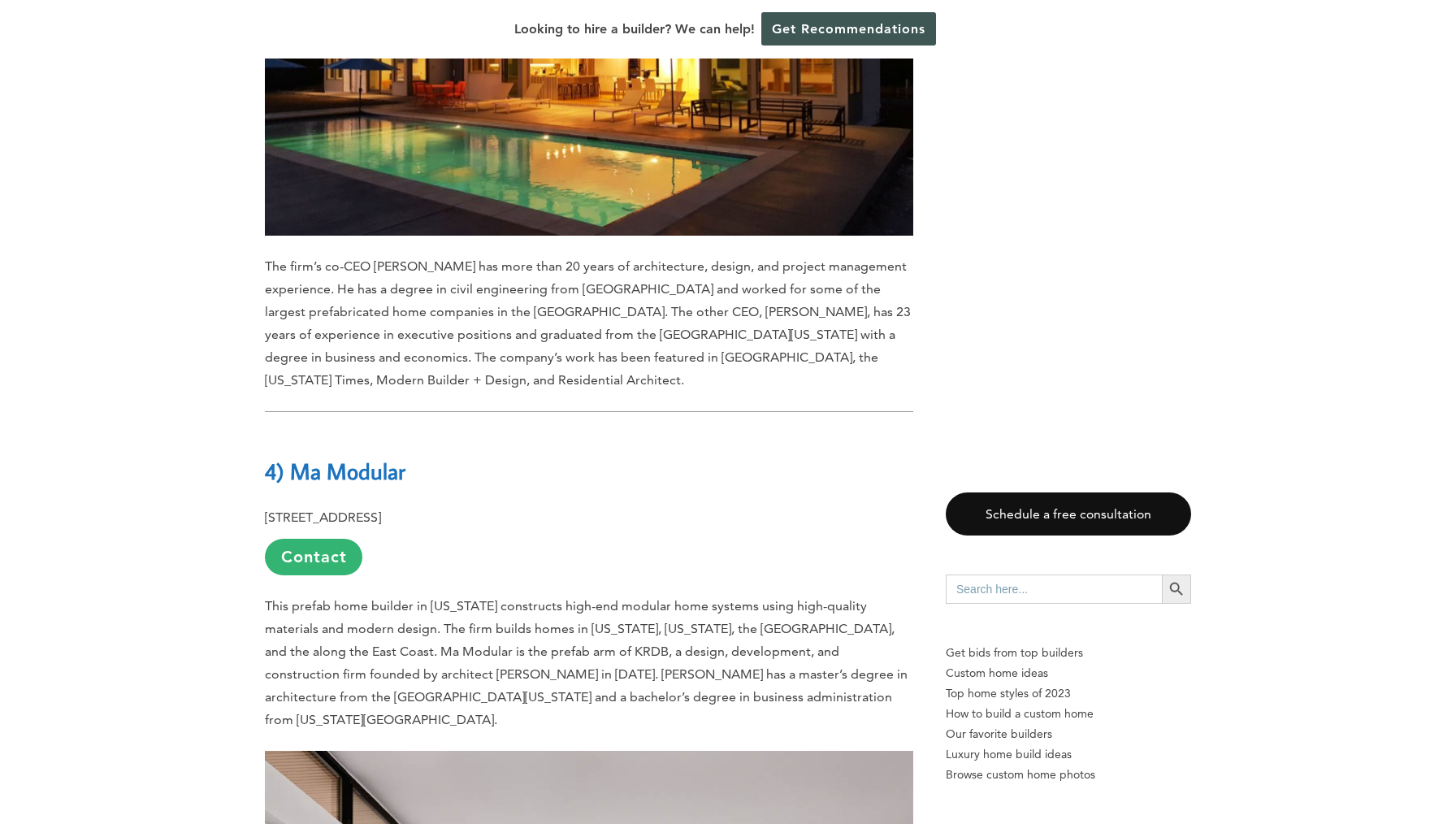
scroll to position [14953, 0]
drag, startPoint x: 298, startPoint y: 189, endPoint x: 432, endPoint y: 185, distance: 134.1
click at [414, 430] on h2 "4) Ma Modular" at bounding box center [589, 458] width 648 height 56
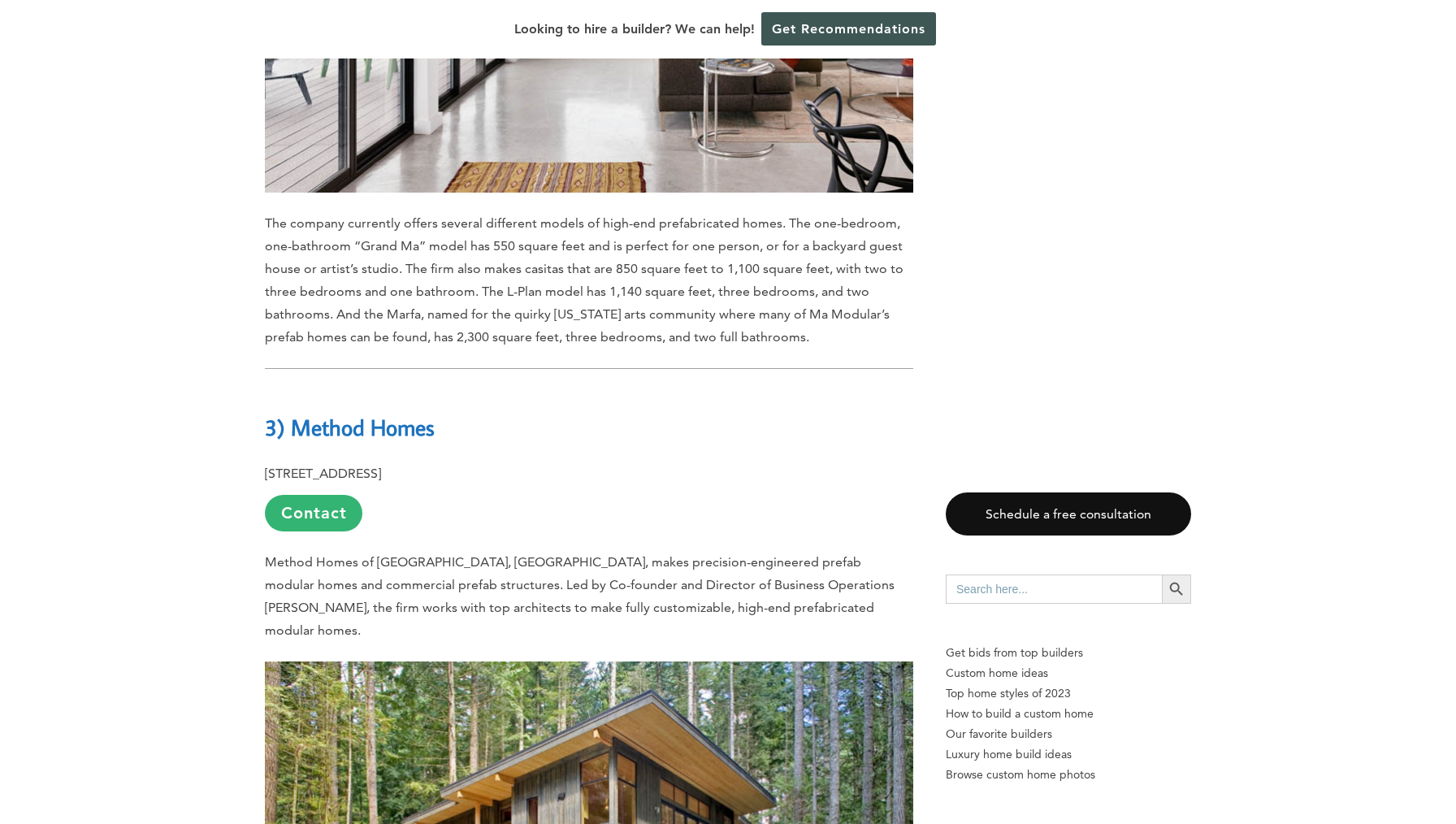
scroll to position [16083, 0]
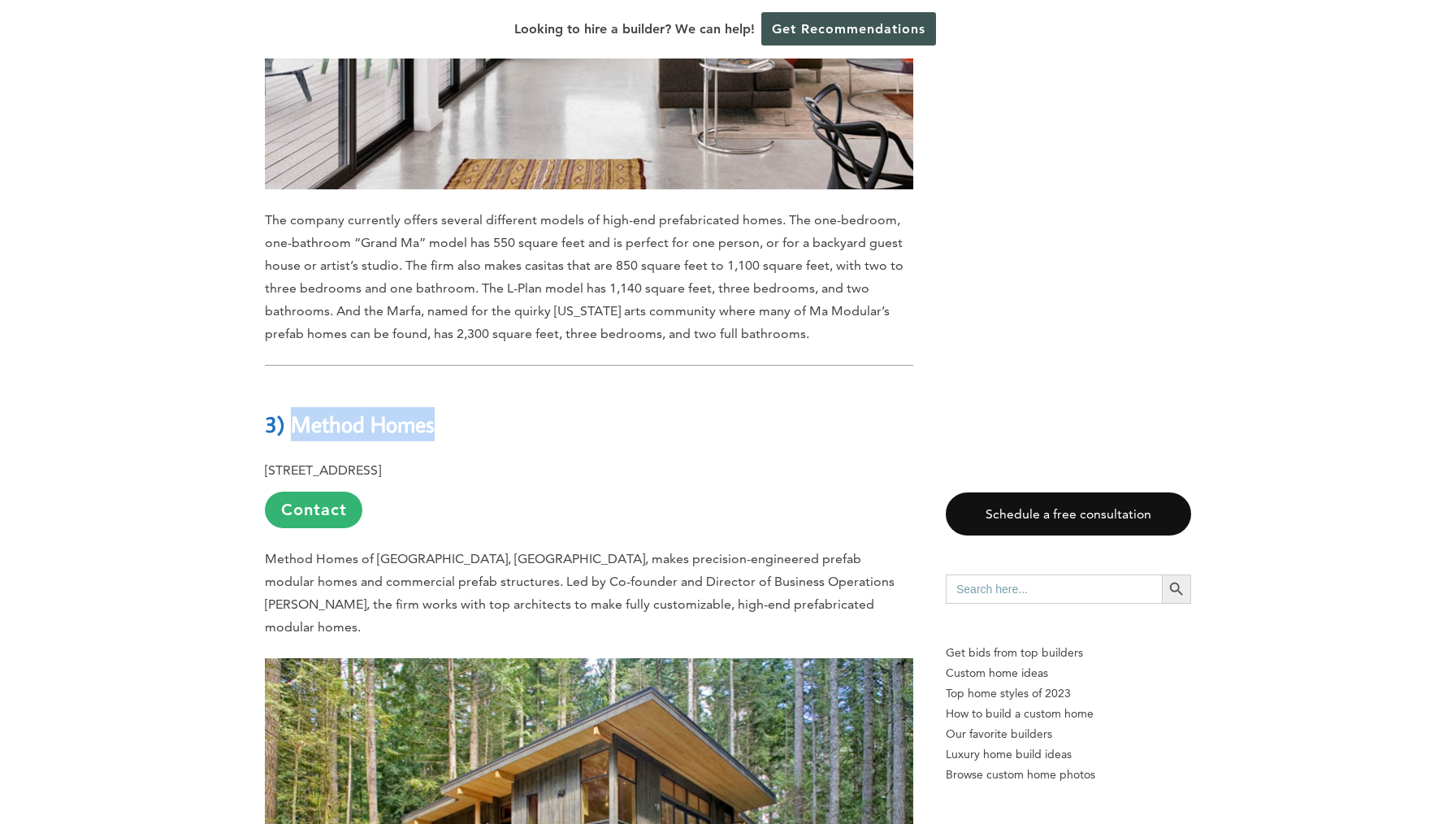
drag, startPoint x: 294, startPoint y: 120, endPoint x: 543, endPoint y: 133, distance: 249.3
click at [463, 385] on h2 "3) Method Homes" at bounding box center [589, 412] width 648 height 56
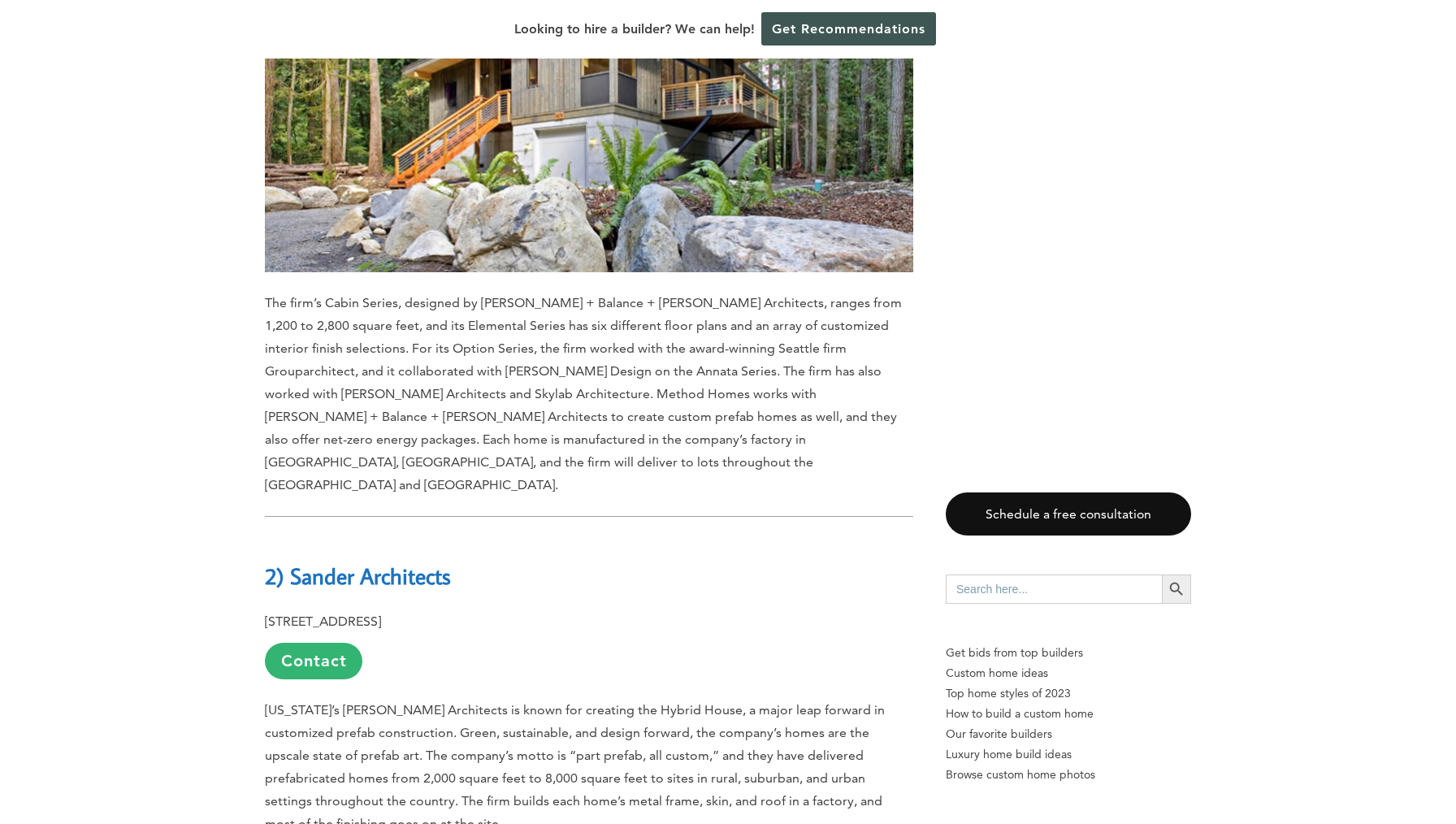
scroll to position [16835, 0]
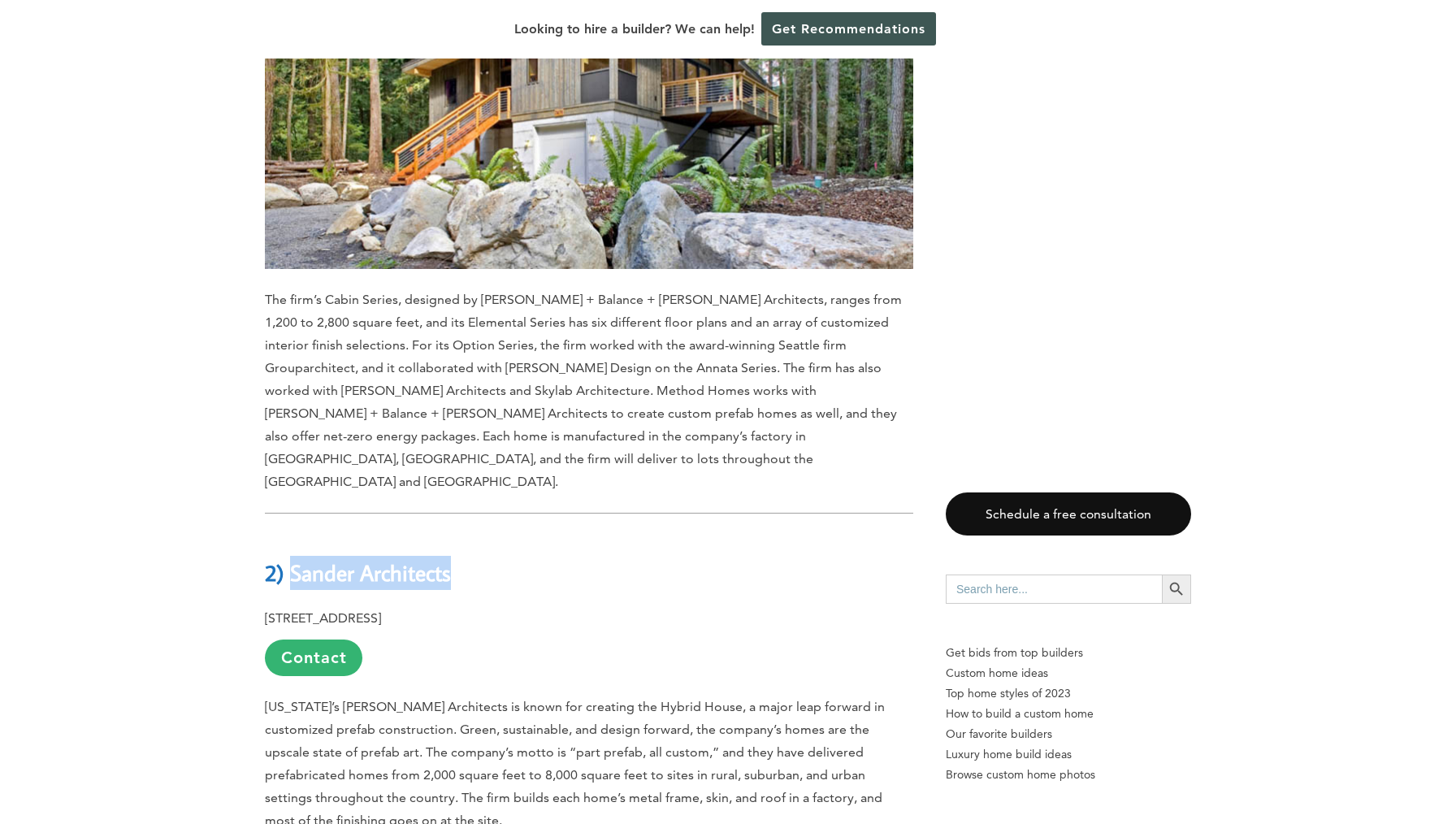
drag, startPoint x: 297, startPoint y: 223, endPoint x: 514, endPoint y: 219, distance: 217.0
click at [478, 533] on h2 "2) Sander Architects" at bounding box center [589, 560] width 648 height 56
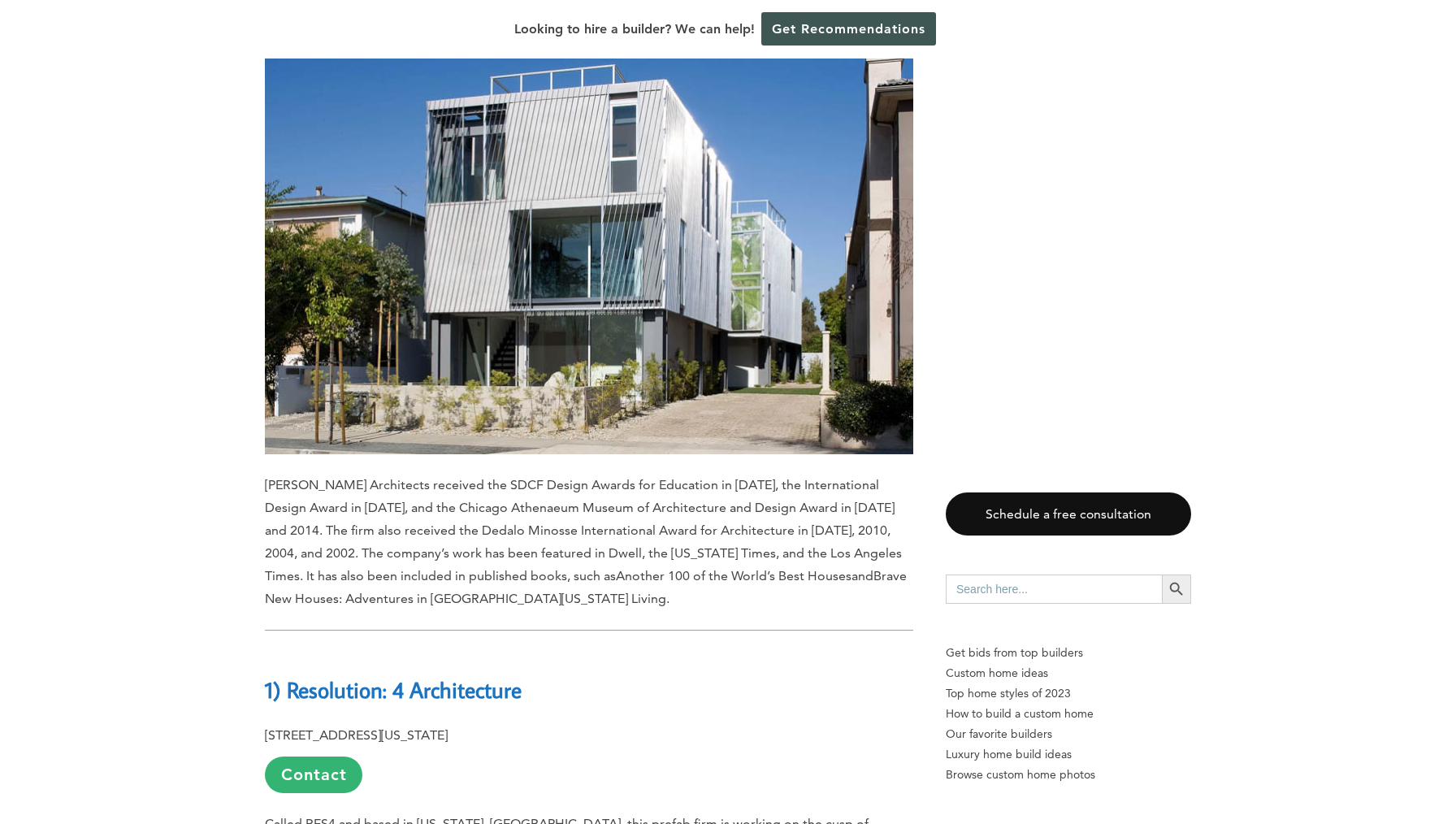
scroll to position [17667, 0]
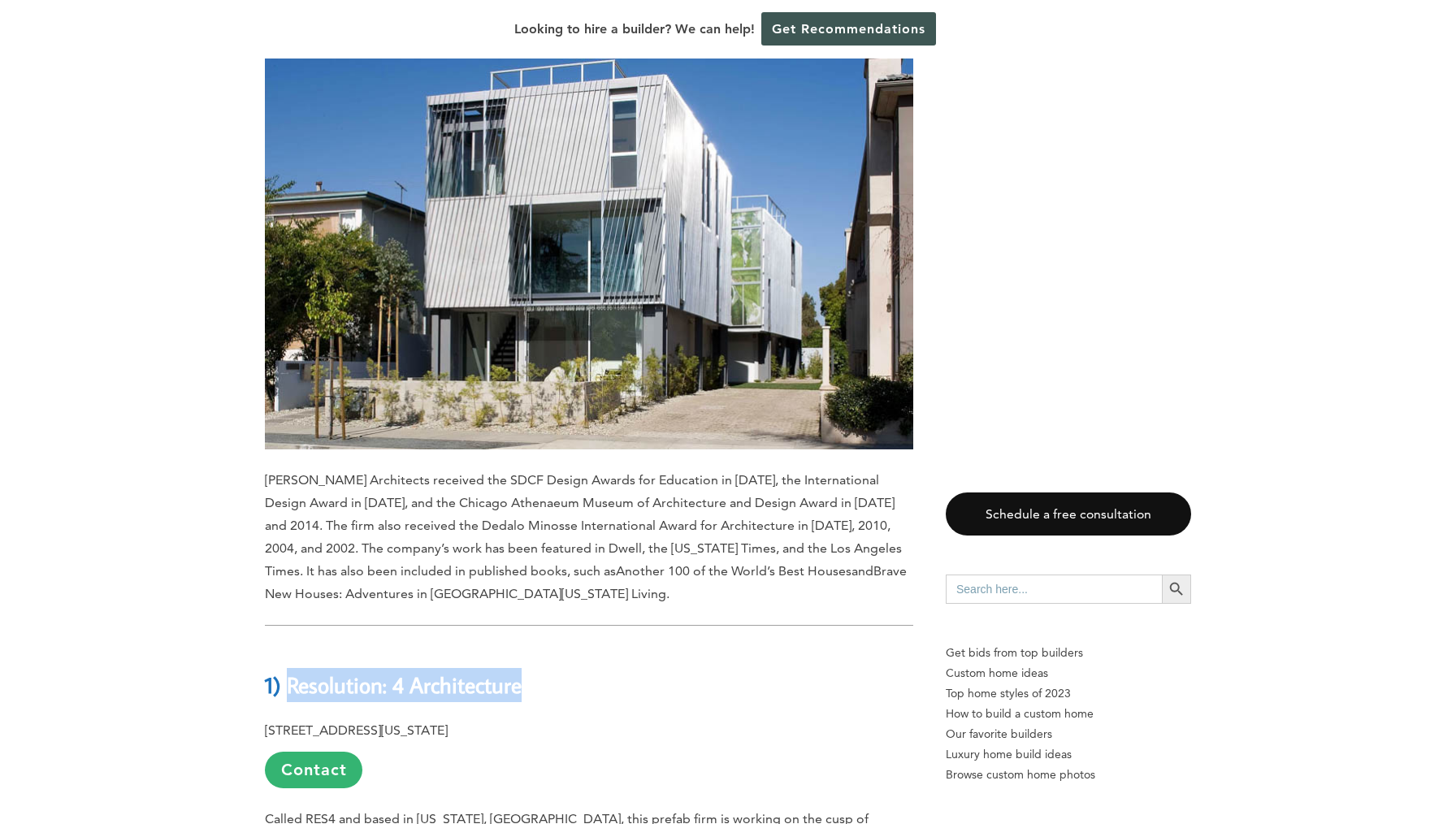
drag, startPoint x: 293, startPoint y: 335, endPoint x: 590, endPoint y: 338, distance: 297.0
click at [588, 645] on h2 "1) Resolution: 4 Architecture" at bounding box center [589, 673] width 648 height 56
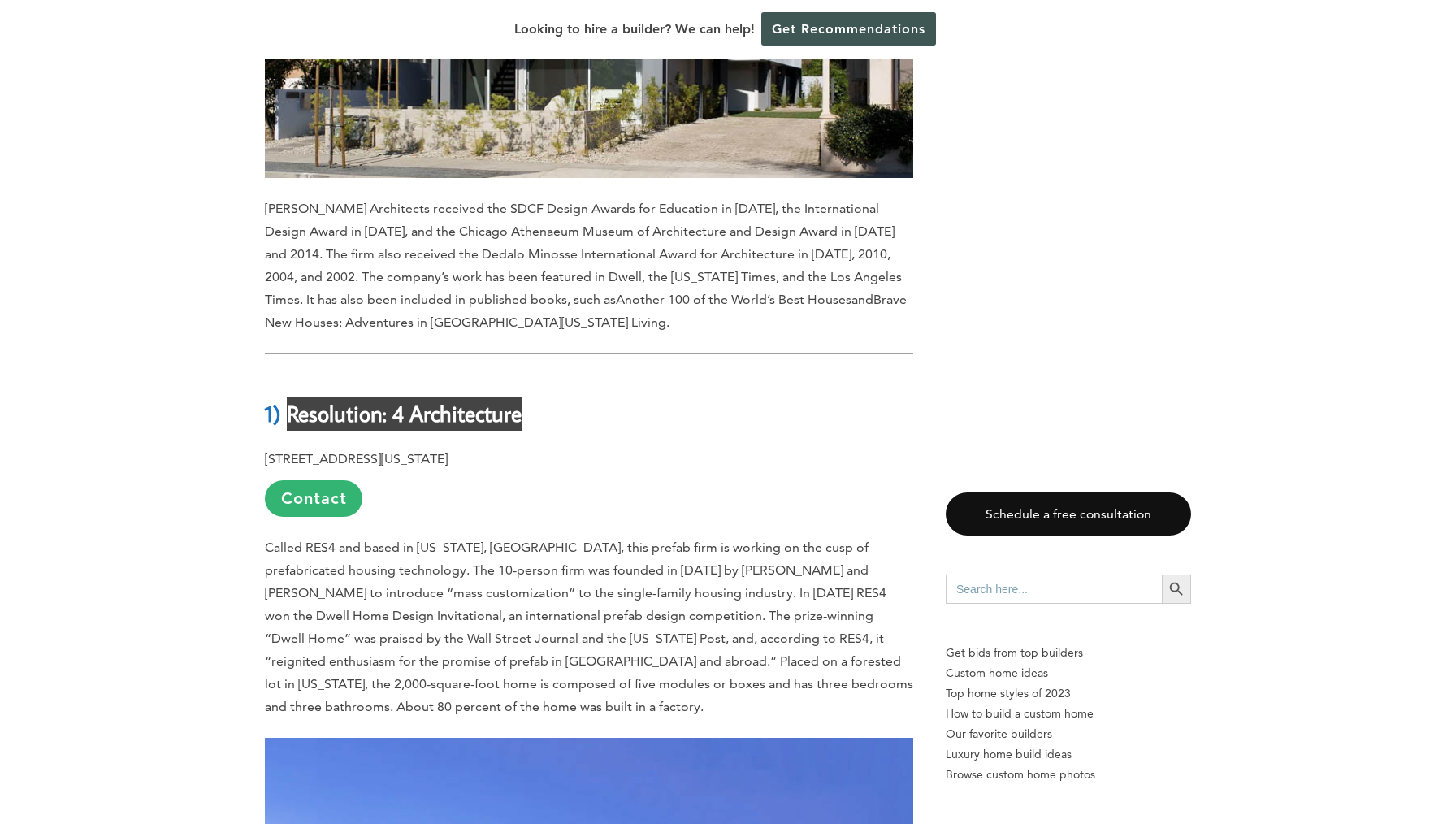
scroll to position [17900, 0]
